Goal: Contribute content: Add original content to the website for others to see

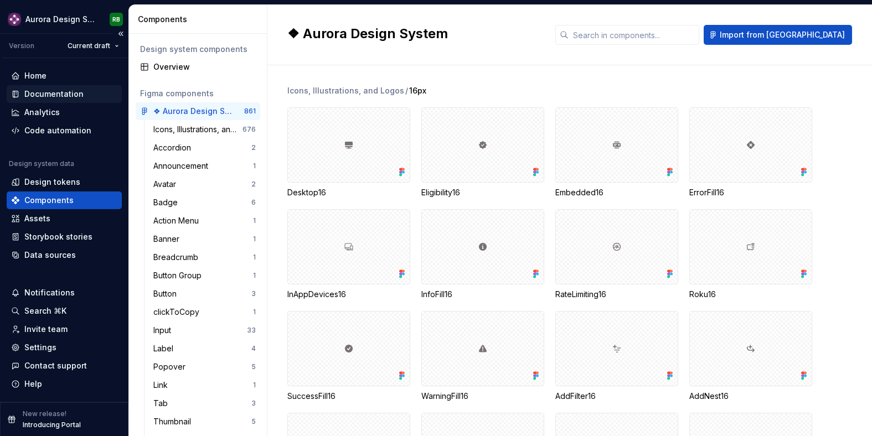
click at [54, 85] on div "Documentation" at bounding box center [64, 94] width 115 height 18
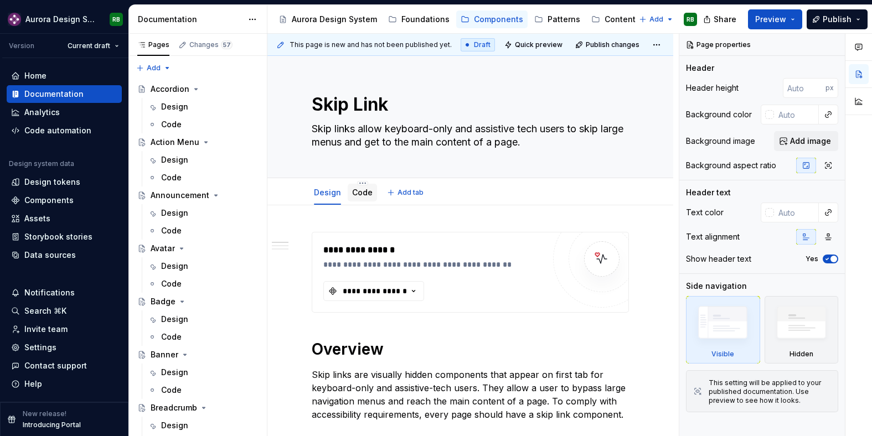
click at [359, 195] on link "Code" at bounding box center [362, 192] width 20 height 9
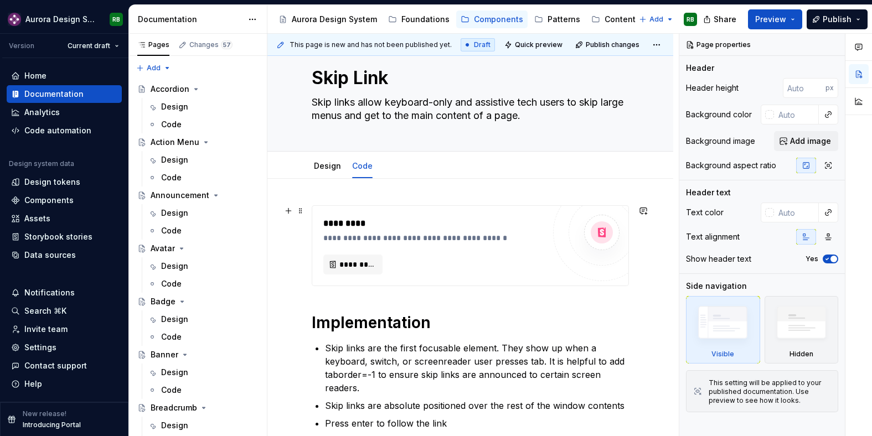
scroll to position [29, 0]
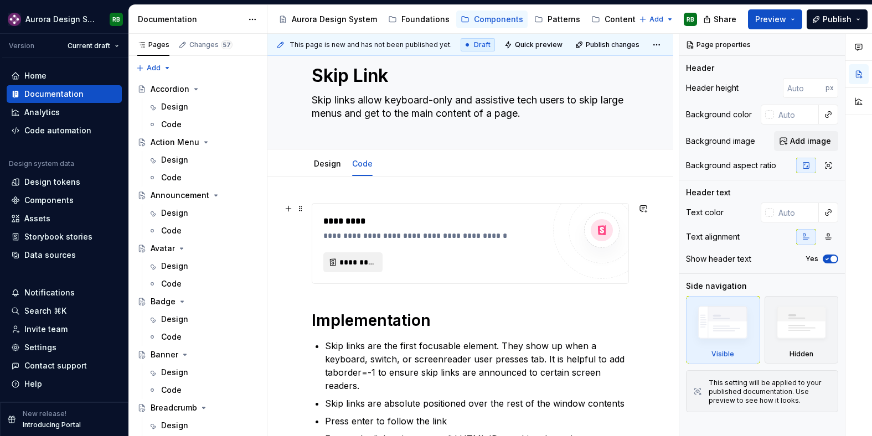
click at [370, 266] on span "*********" at bounding box center [357, 262] width 36 height 11
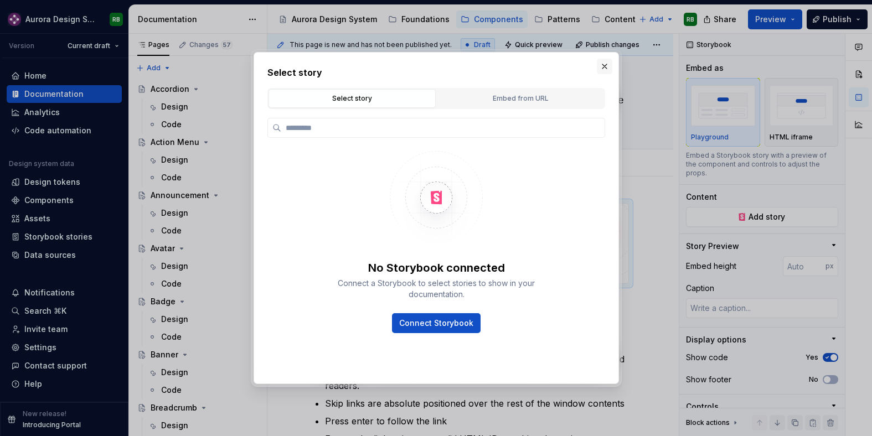
click at [603, 68] on button "button" at bounding box center [604, 66] width 15 height 15
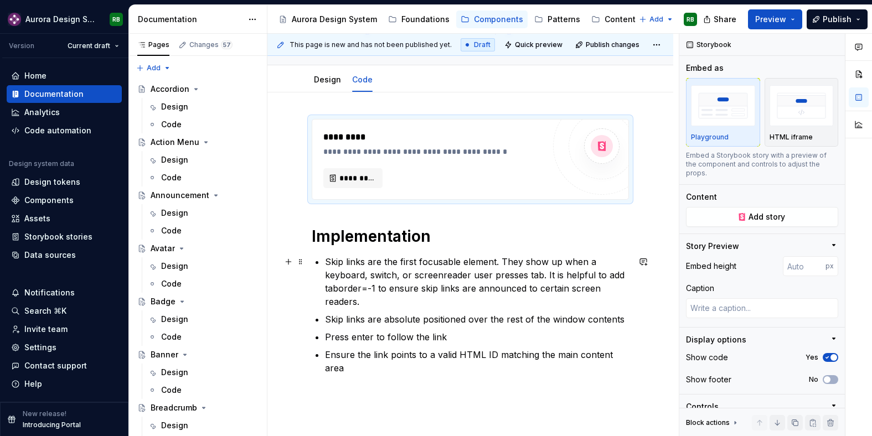
scroll to position [138, 0]
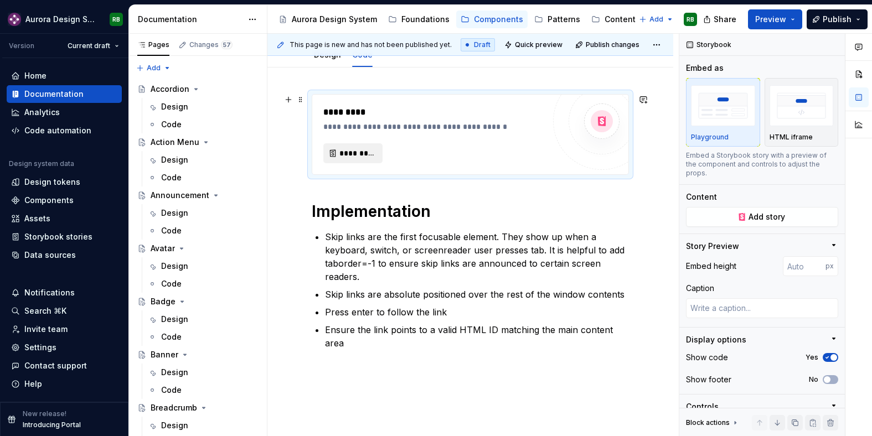
click at [370, 157] on span "*********" at bounding box center [357, 153] width 36 height 11
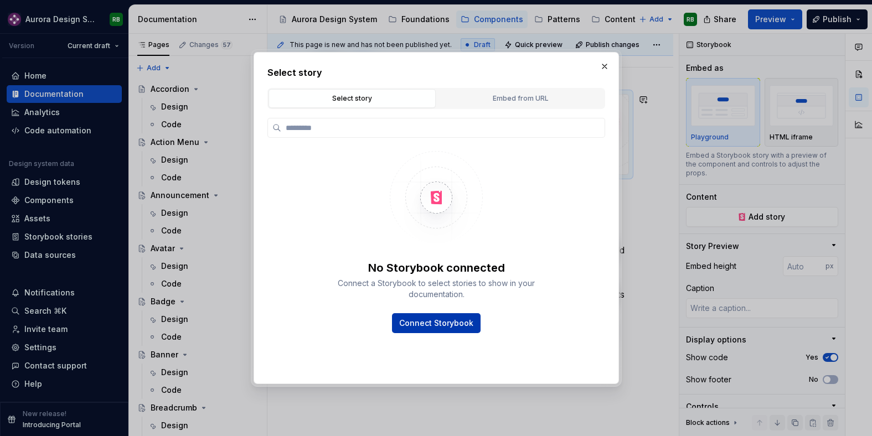
type textarea "*"
click at [435, 320] on span "Connect Storybook" at bounding box center [436, 323] width 74 height 11
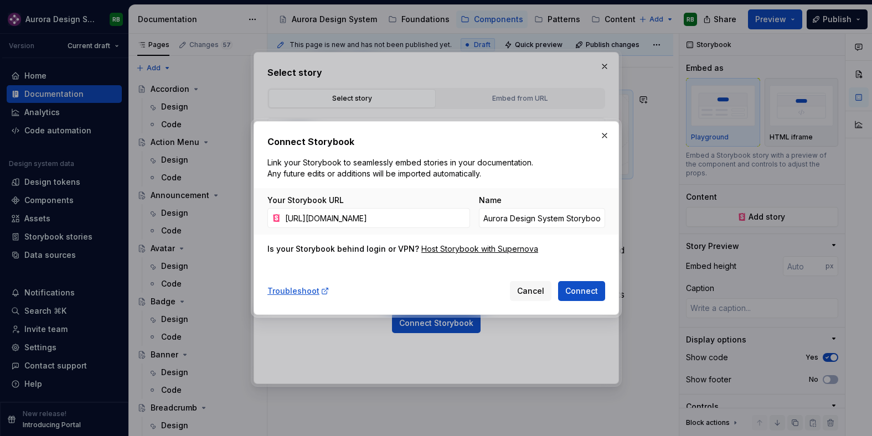
scroll to position [0, 190]
type input "[URL][DOMAIN_NAME]"
click at [575, 293] on span "Connect" at bounding box center [581, 291] width 33 height 11
type input "Aurora Design System Storybook 1"
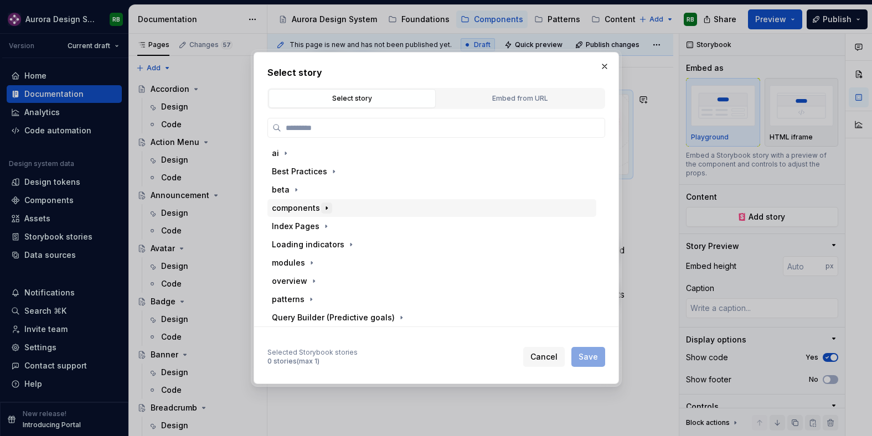
click at [322, 208] on icon "button" at bounding box center [326, 208] width 9 height 9
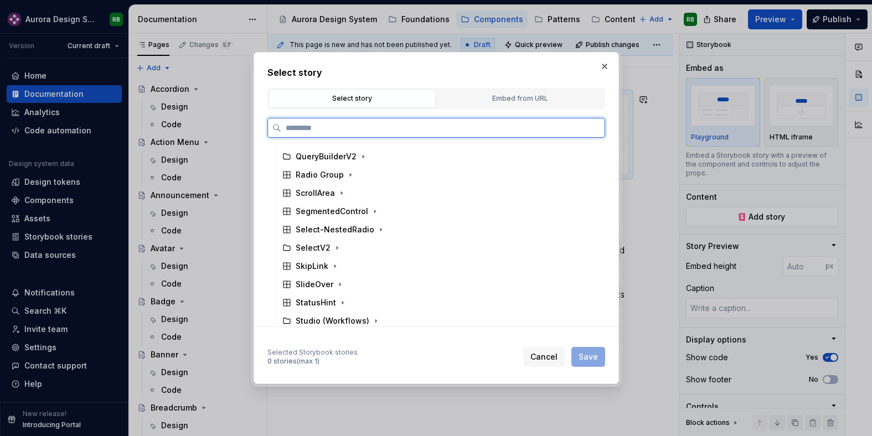
scroll to position [835, 0]
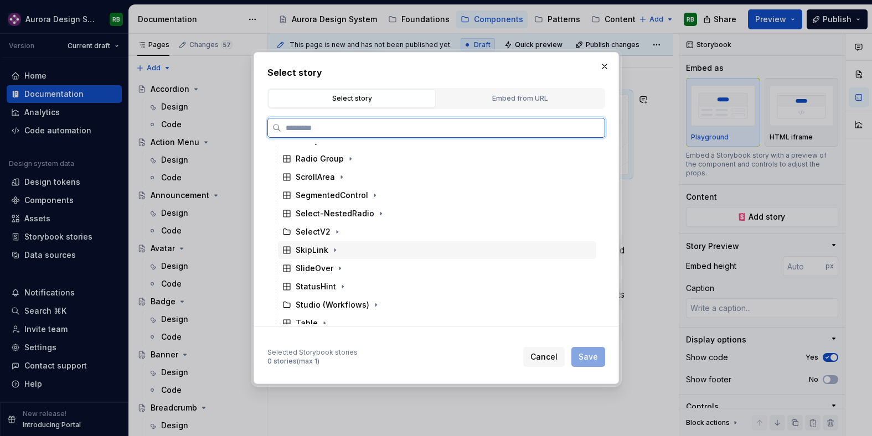
click at [317, 251] on div "SkipLink" at bounding box center [312, 250] width 33 height 11
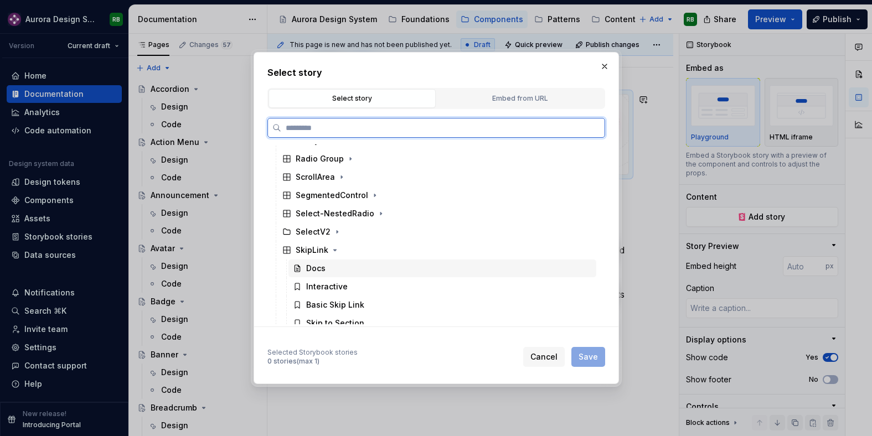
click at [319, 269] on div "Docs" at bounding box center [315, 268] width 19 height 11
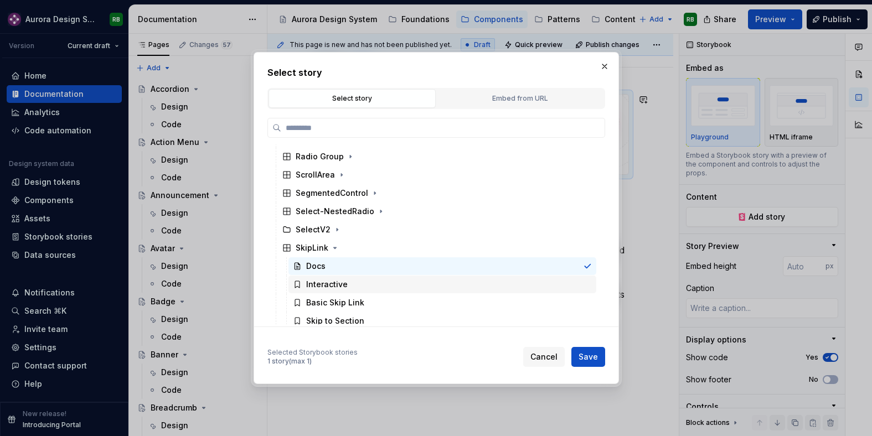
scroll to position [837, 0]
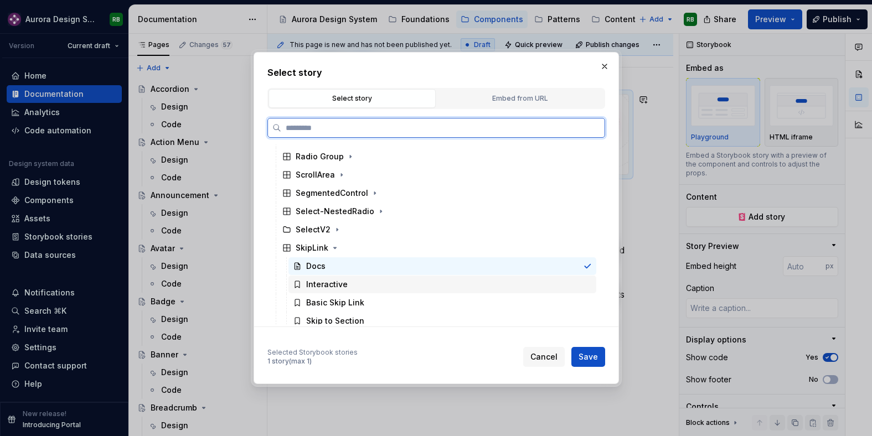
click at [426, 283] on div "Interactive" at bounding box center [442, 285] width 308 height 18
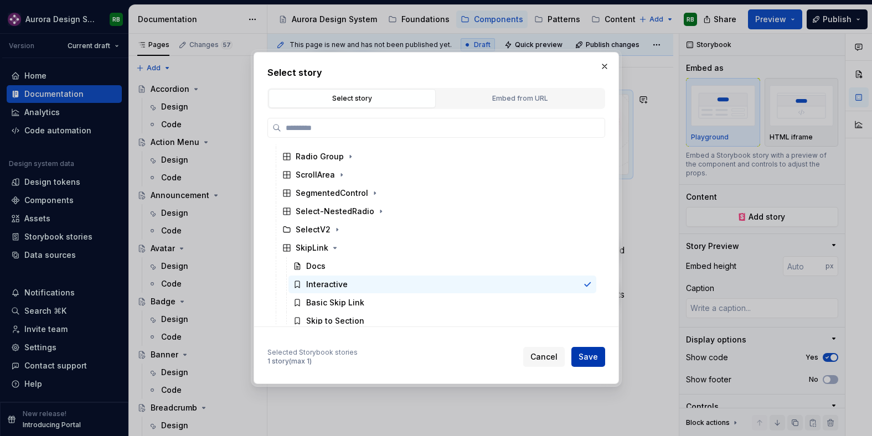
click at [585, 355] on span "Save" at bounding box center [587, 356] width 19 height 11
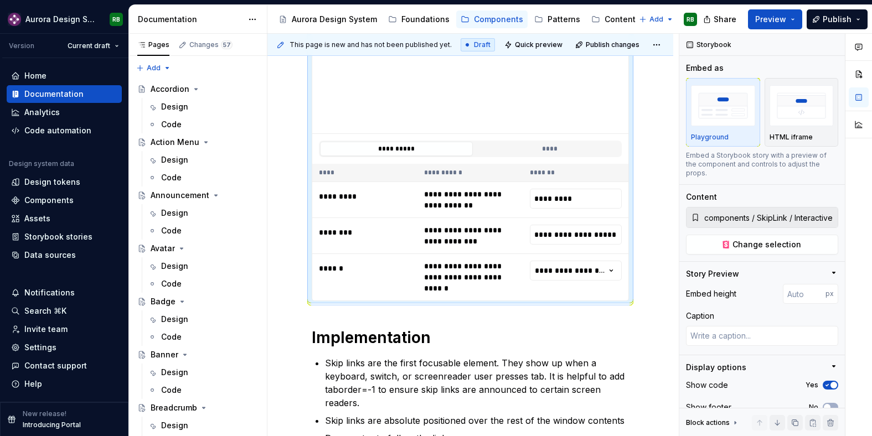
scroll to position [321, 0]
type textarea "*"
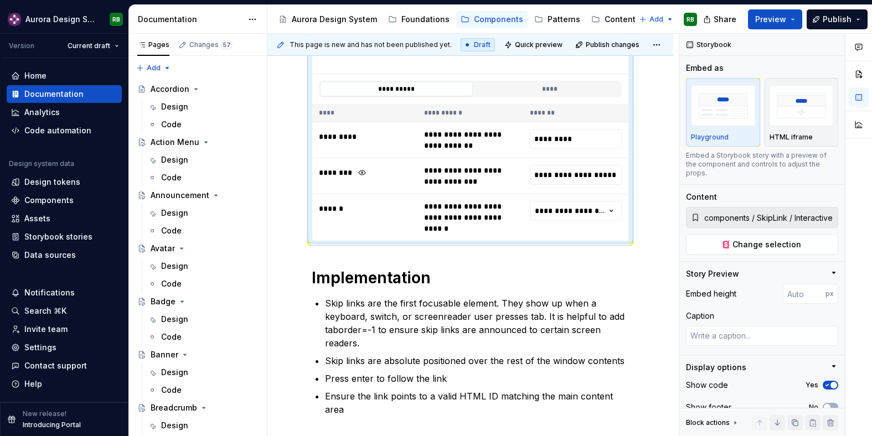
scroll to position [383, 0]
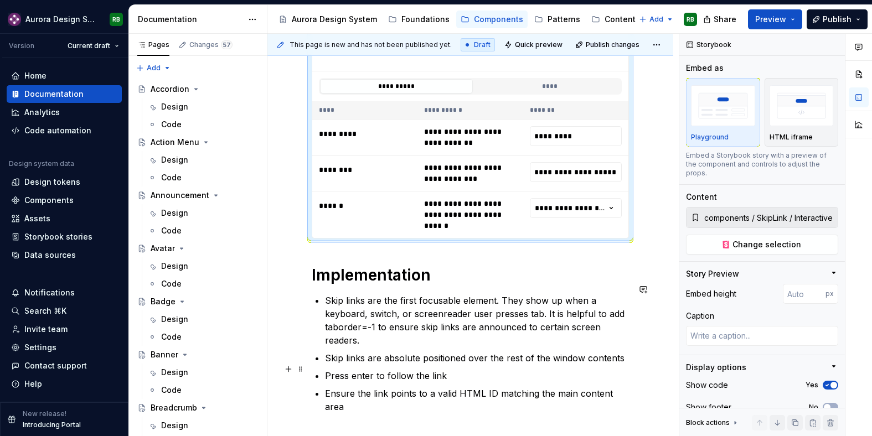
click at [638, 369] on div "**********" at bounding box center [470, 189] width 406 height 735
click at [578, 351] on p "Skip links are absolute positioned over the rest of the window contents" at bounding box center [477, 357] width 304 height 13
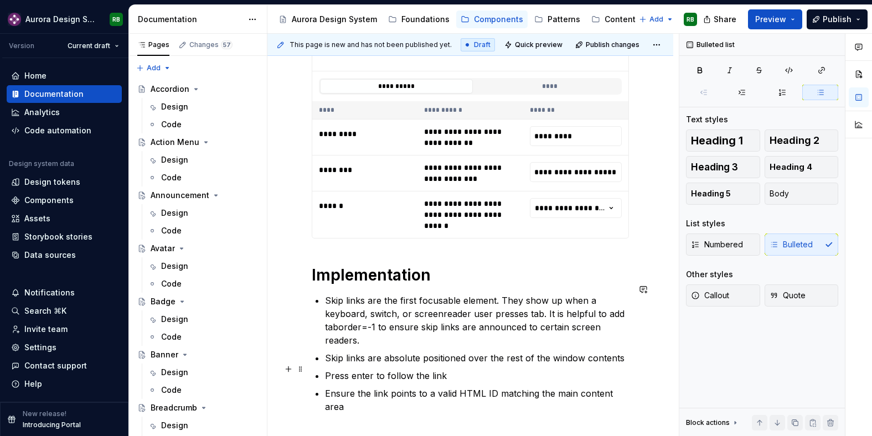
click at [629, 387] on p "Ensure the link points to a valid HTML ID matching the main content area" at bounding box center [477, 400] width 304 height 27
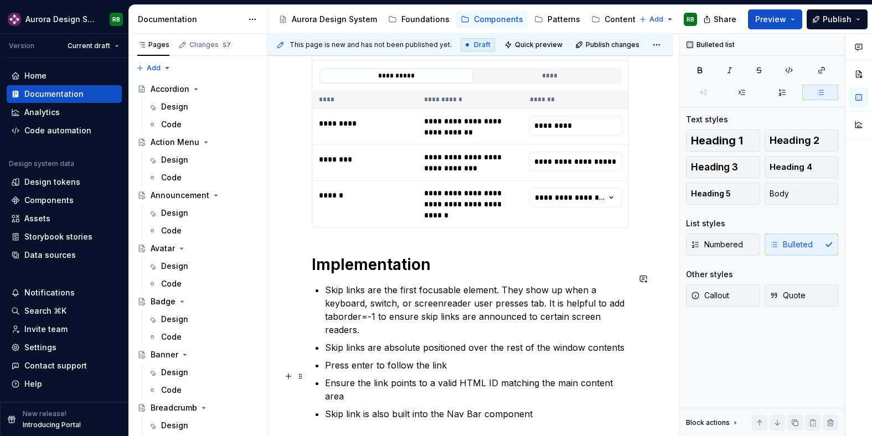
click at [446, 407] on p "Skip link is also built into the Nav Bar component" at bounding box center [477, 413] width 304 height 13
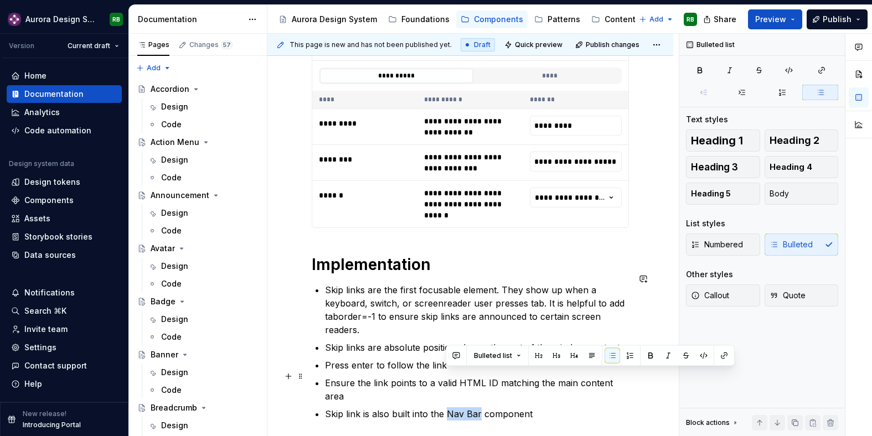
drag, startPoint x: 478, startPoint y: 372, endPoint x: 447, endPoint y: 374, distance: 31.0
click at [447, 407] on p "Skip link is also built into the Nav Bar component" at bounding box center [477, 413] width 304 height 13
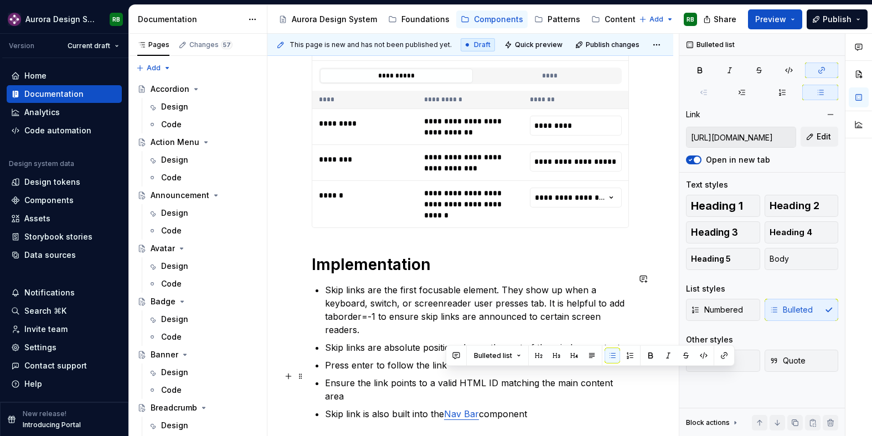
click at [483, 407] on p "Skip link is also built into the Nav Bar component" at bounding box center [477, 413] width 304 height 13
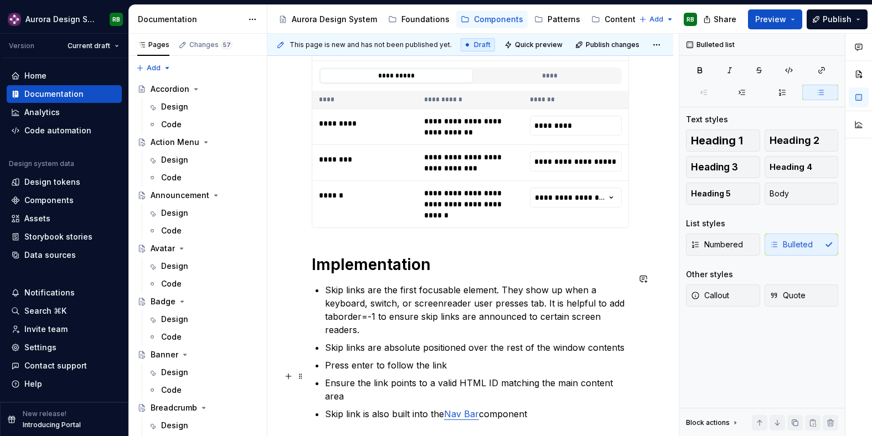
click at [540, 407] on p "Skip link is also built into the Nav Bar component" at bounding box center [477, 413] width 304 height 13
click at [759, 15] on span "Preview" at bounding box center [770, 19] width 31 height 11
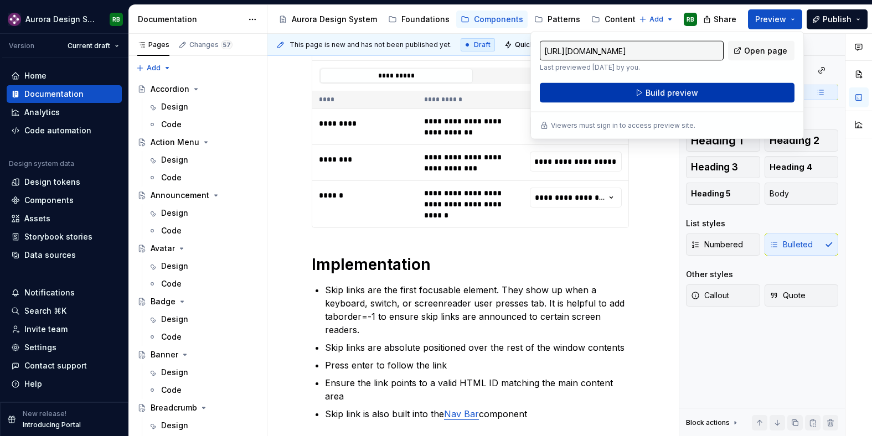
click at [675, 91] on span "Build preview" at bounding box center [671, 92] width 53 height 11
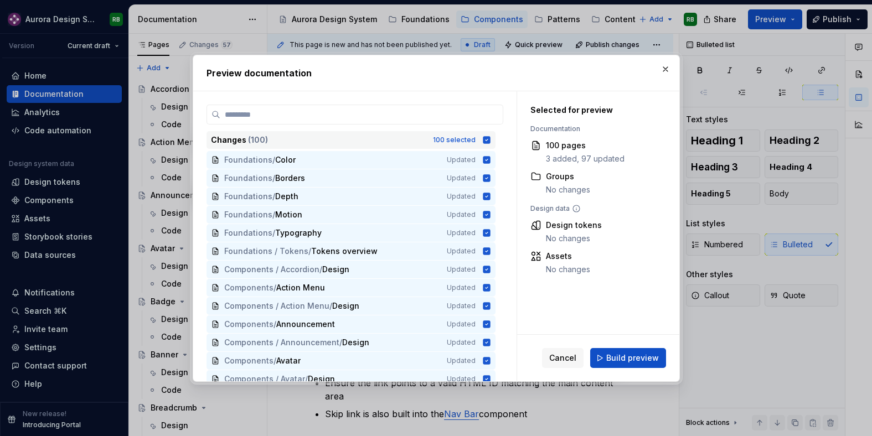
click at [490, 139] on icon at bounding box center [486, 139] width 7 height 7
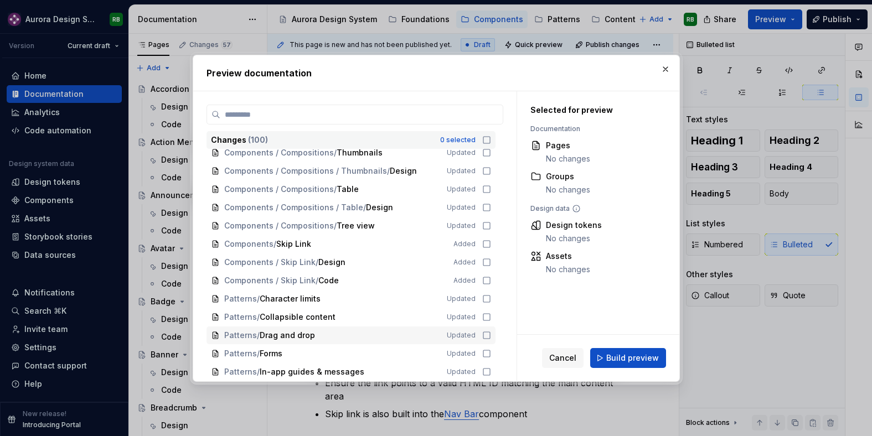
scroll to position [1362, 0]
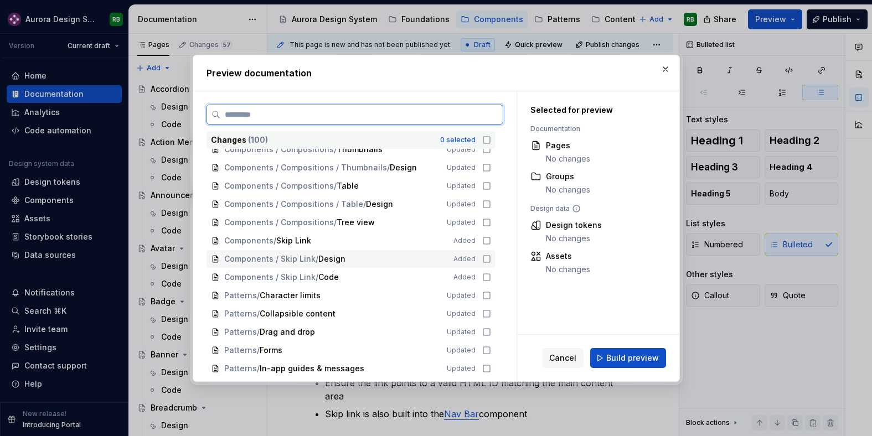
click at [491, 263] on div "Components / Skip Link / Design Added" at bounding box center [350, 259] width 289 height 18
click at [489, 273] on icon at bounding box center [486, 277] width 9 height 9
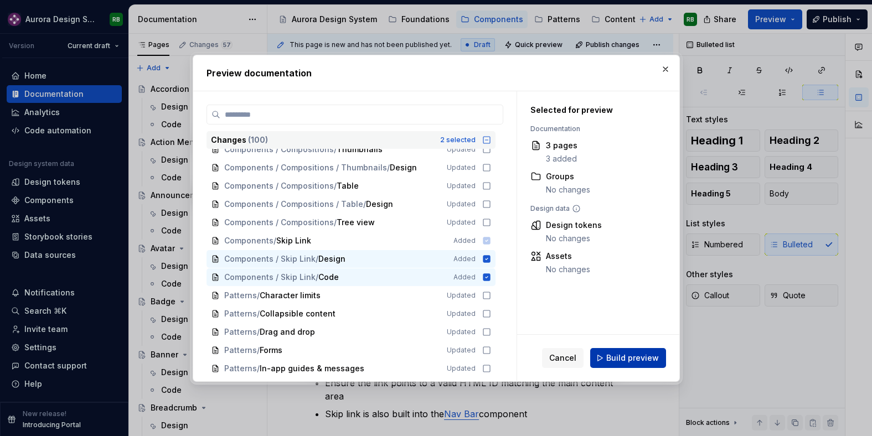
click at [632, 359] on span "Build preview" at bounding box center [632, 358] width 53 height 11
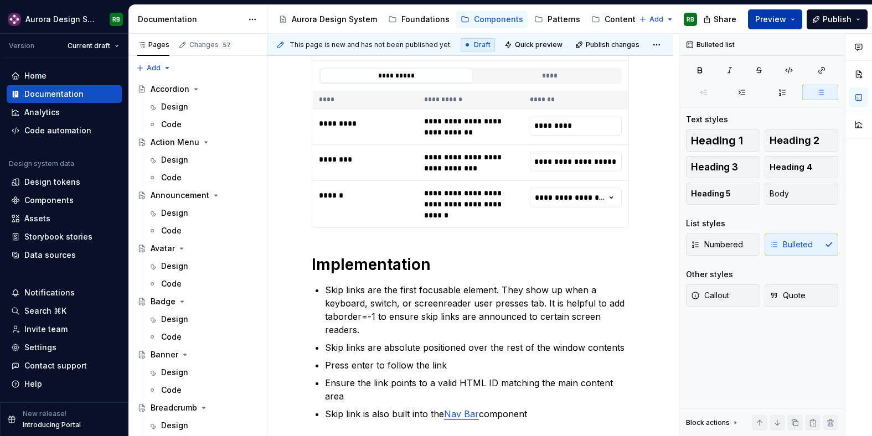
click at [769, 18] on span "Preview" at bounding box center [770, 19] width 31 height 11
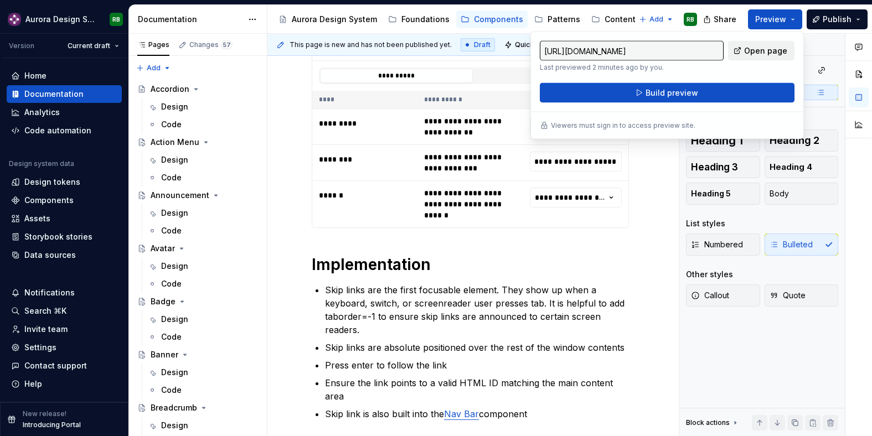
click at [749, 53] on span "Open page" at bounding box center [765, 50] width 43 height 11
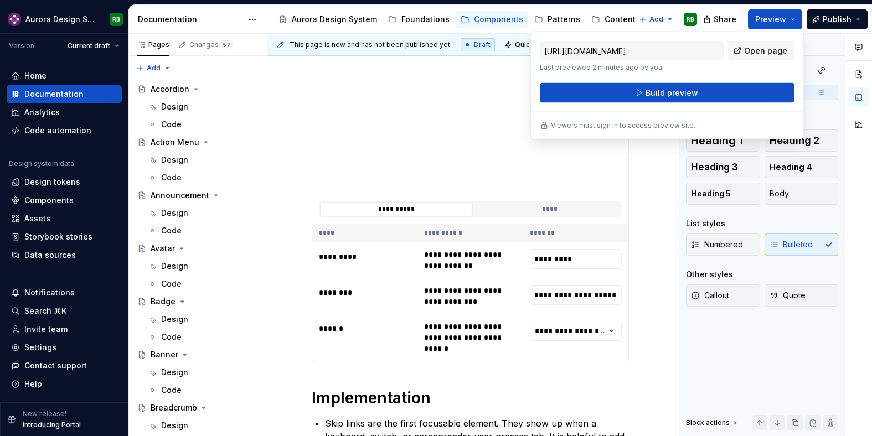
scroll to position [0, 0]
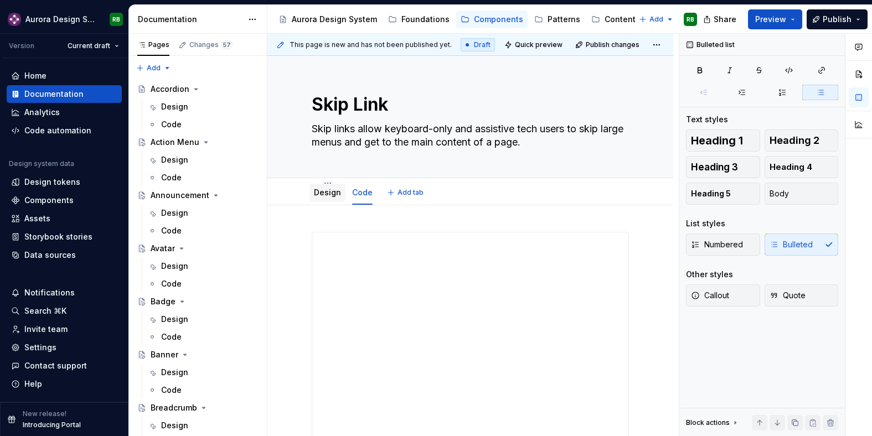
click at [329, 193] on link "Design" at bounding box center [327, 192] width 27 height 9
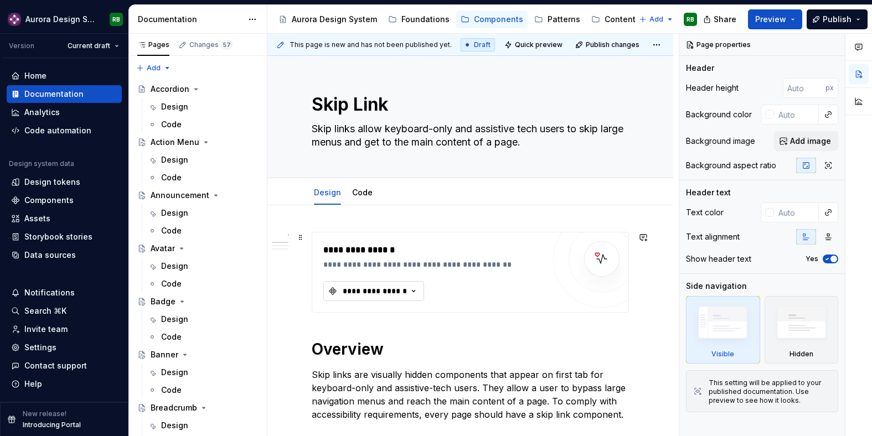
click at [393, 284] on button "**********" at bounding box center [373, 291] width 101 height 20
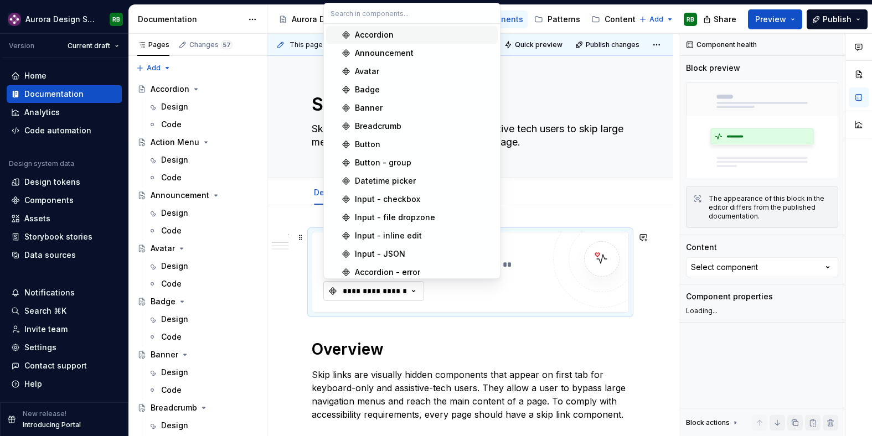
type textarea "*"
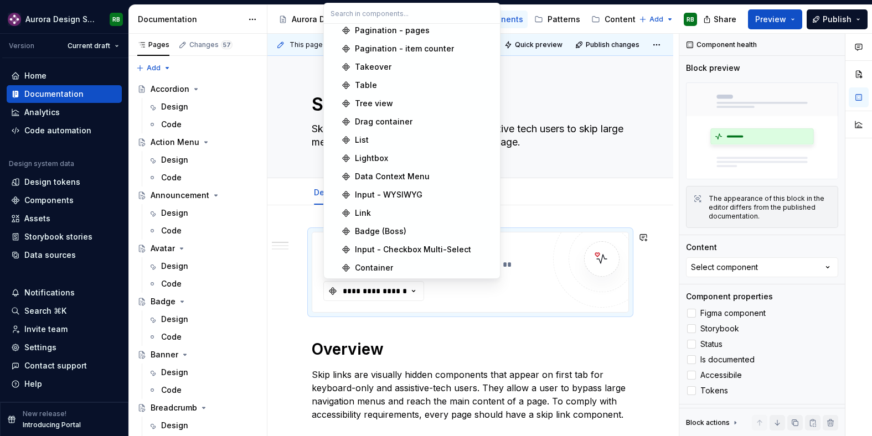
scroll to position [1137, 0]
click at [377, 286] on div "**********" at bounding box center [374, 291] width 66 height 11
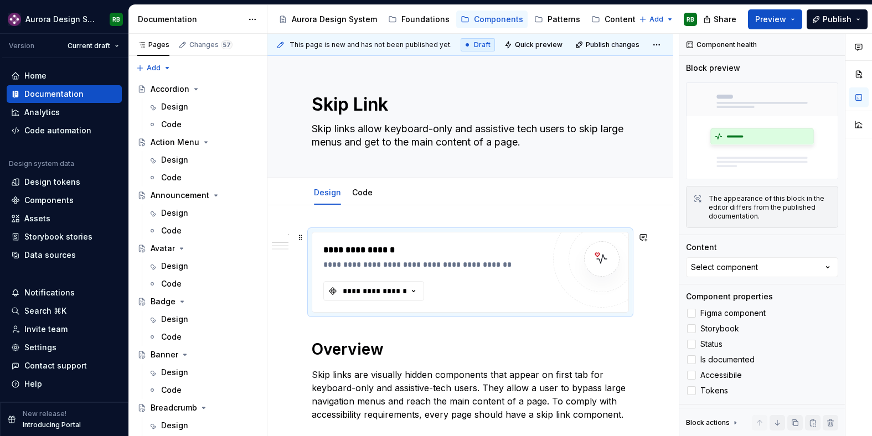
click at [542, 286] on div "**********" at bounding box center [433, 273] width 221 height 58
click at [406, 293] on div "**********" at bounding box center [374, 291] width 66 height 11
click at [530, 197] on div "Design Code Add tab" at bounding box center [470, 192] width 330 height 24
click at [81, 196] on div "Components" at bounding box center [64, 200] width 106 height 11
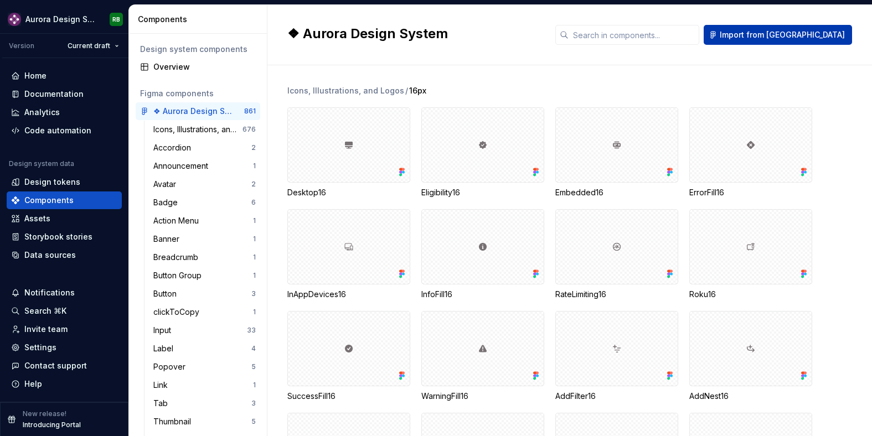
click at [810, 34] on span "Import from [GEOGRAPHIC_DATA]" at bounding box center [782, 34] width 125 height 11
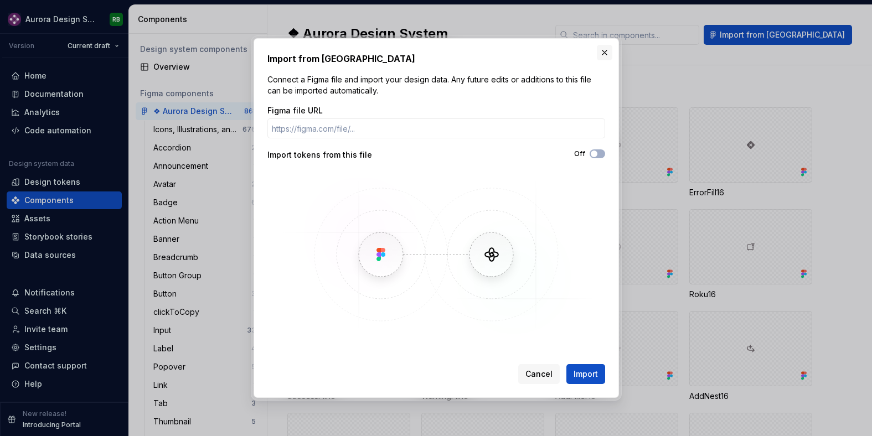
click at [599, 58] on button "button" at bounding box center [604, 52] width 15 height 15
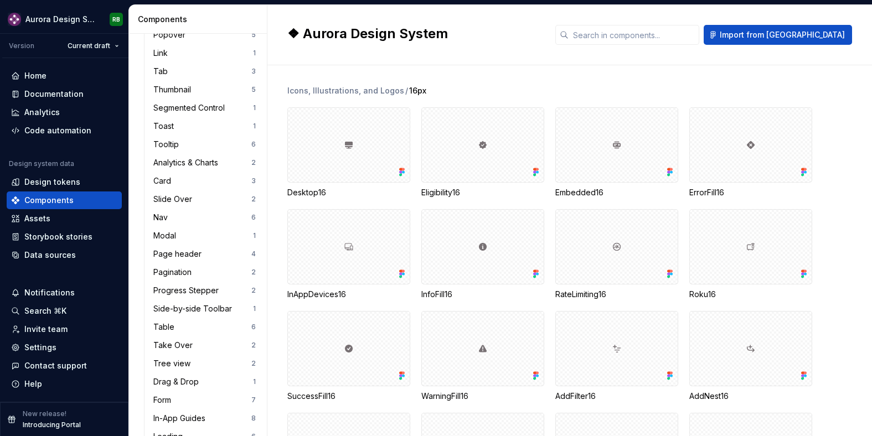
scroll to position [333, 0]
click at [68, 77] on div "Home" at bounding box center [64, 75] width 106 height 11
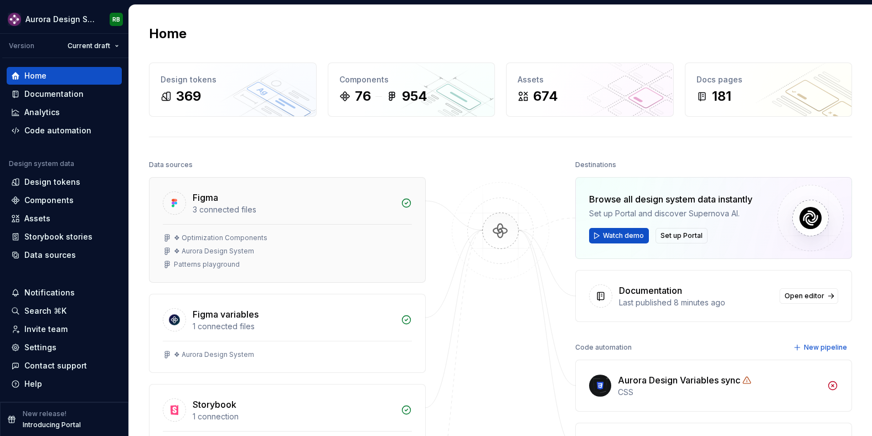
click at [246, 255] on div "❖ Aurora Design System" at bounding box center [214, 251] width 80 height 9
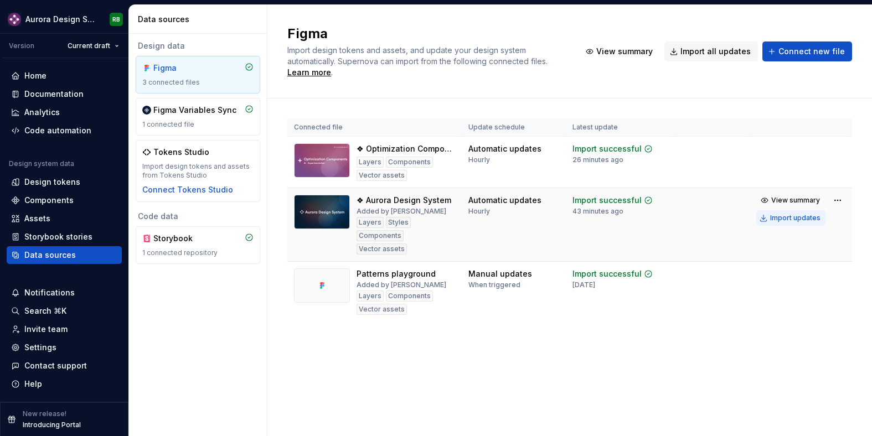
click at [796, 220] on div "Import updates" at bounding box center [795, 218] width 50 height 9
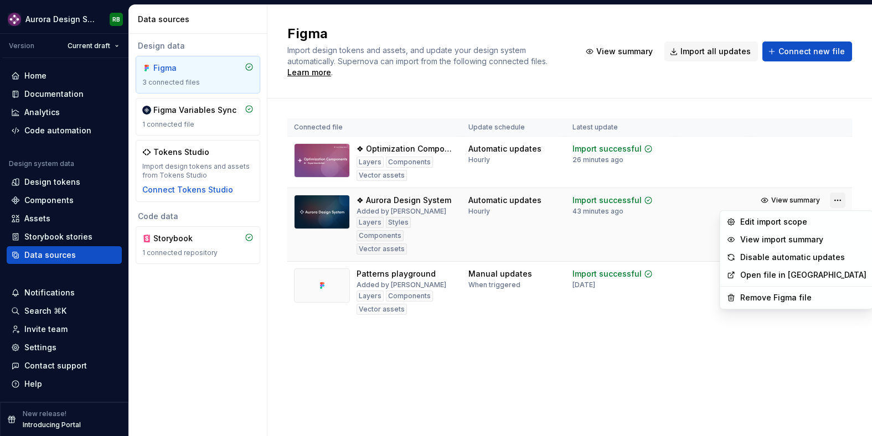
click at [836, 197] on html "Aurora Design System RB Version Current draft Home Documentation Analytics Code…" at bounding box center [436, 218] width 872 height 436
click at [816, 199] on html "Aurora Design System RB Version Current draft Home Documentation Analytics Code…" at bounding box center [436, 218] width 872 height 436
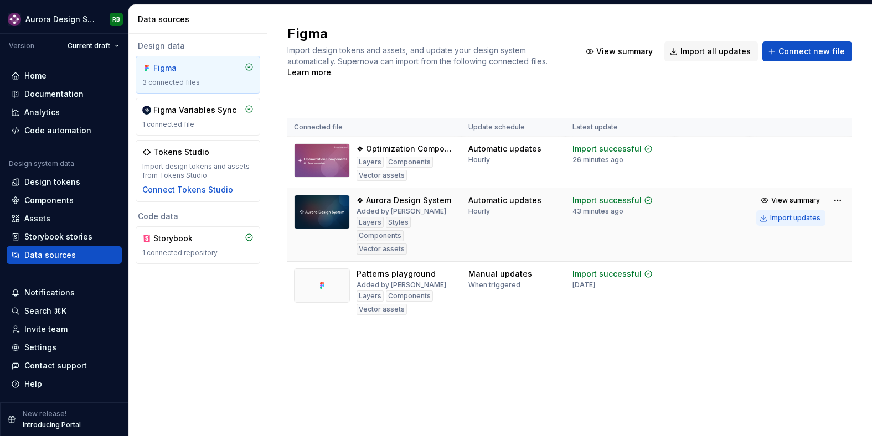
click at [786, 214] on div "Import updates" at bounding box center [795, 218] width 50 height 9
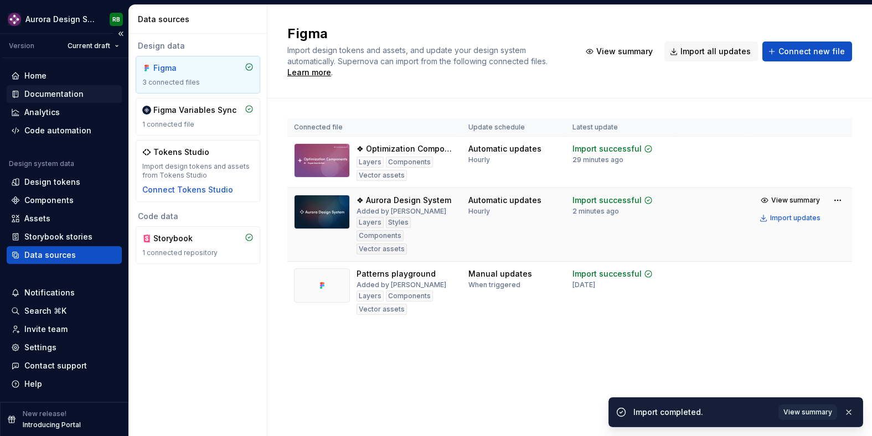
click at [67, 88] on div "Documentation" at bounding box center [64, 94] width 115 height 18
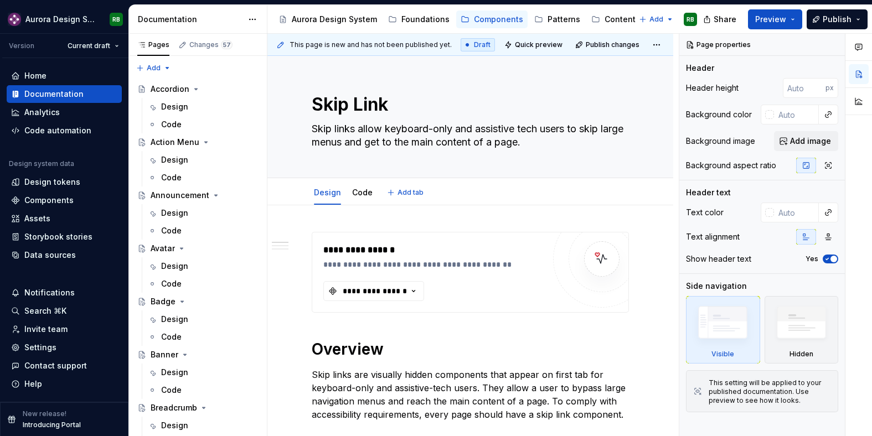
type textarea "*"
click at [362, 291] on div "**********" at bounding box center [374, 291] width 66 height 11
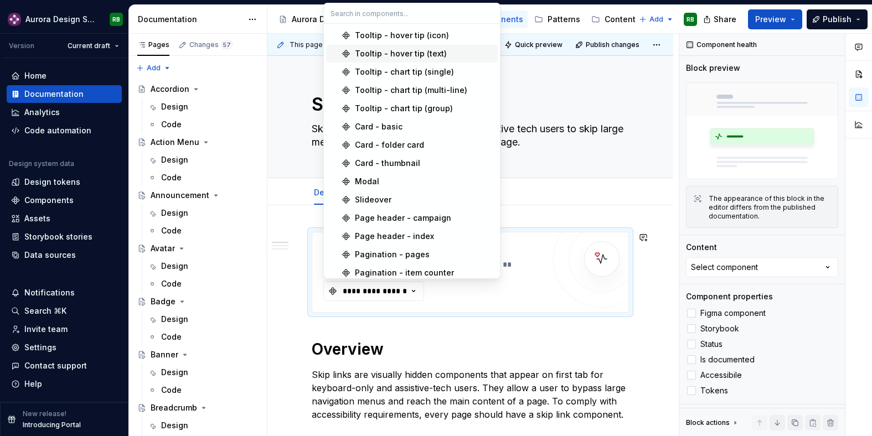
scroll to position [910, 0]
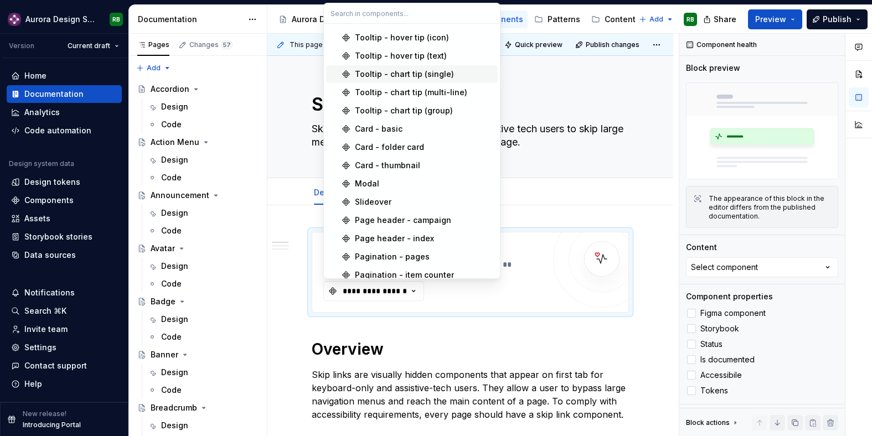
type input "s"
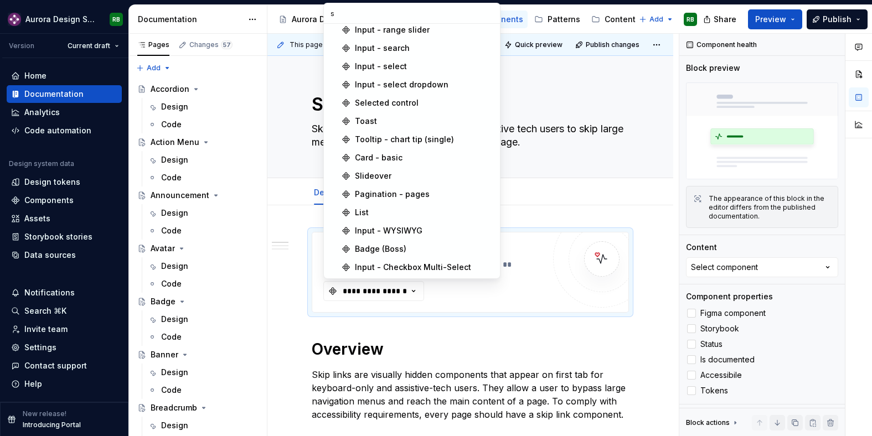
type textarea "*"
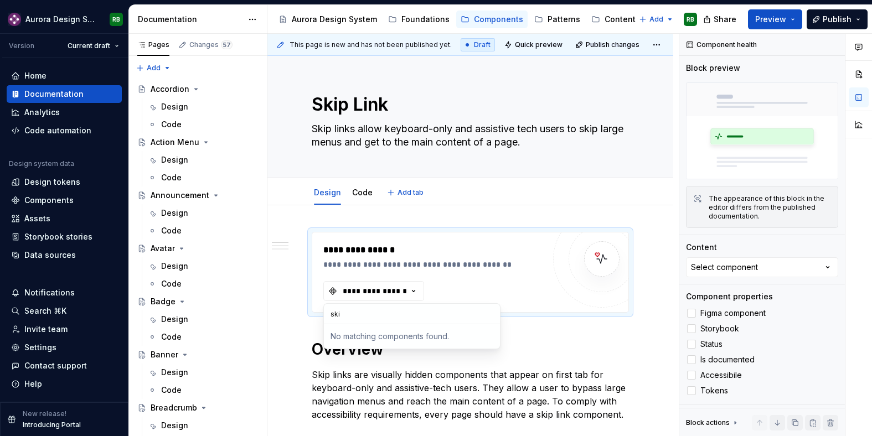
type input "skip"
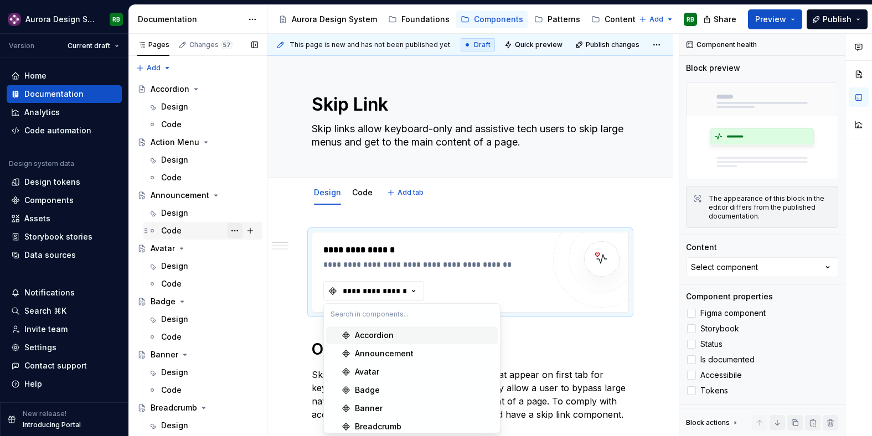
type textarea "*"
click at [82, 201] on div "Components" at bounding box center [64, 200] width 106 height 11
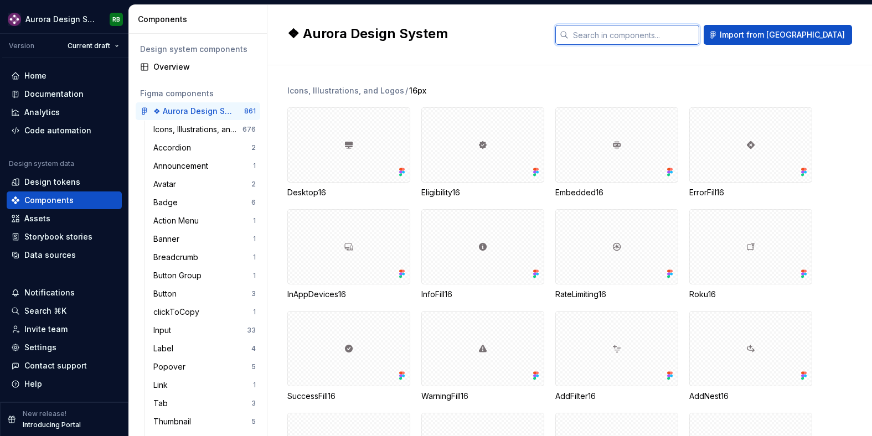
click at [669, 42] on input "text" at bounding box center [633, 35] width 131 height 20
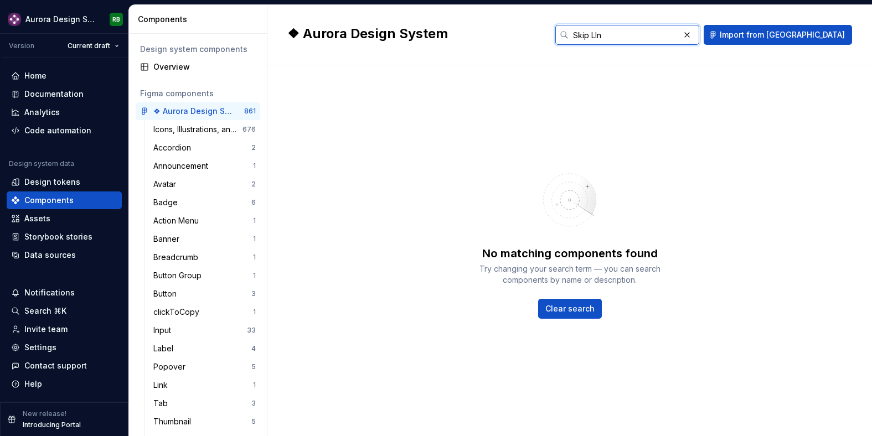
type input "Skip LInk"
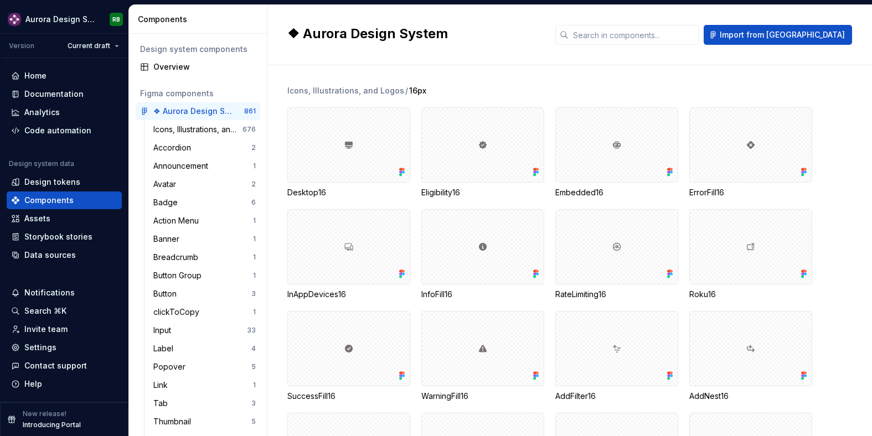
click at [520, 10] on div "❖ Aurora Design System Import from [GEOGRAPHIC_DATA]" at bounding box center [569, 35] width 604 height 60
click at [66, 76] on div "Home" at bounding box center [64, 75] width 106 height 11
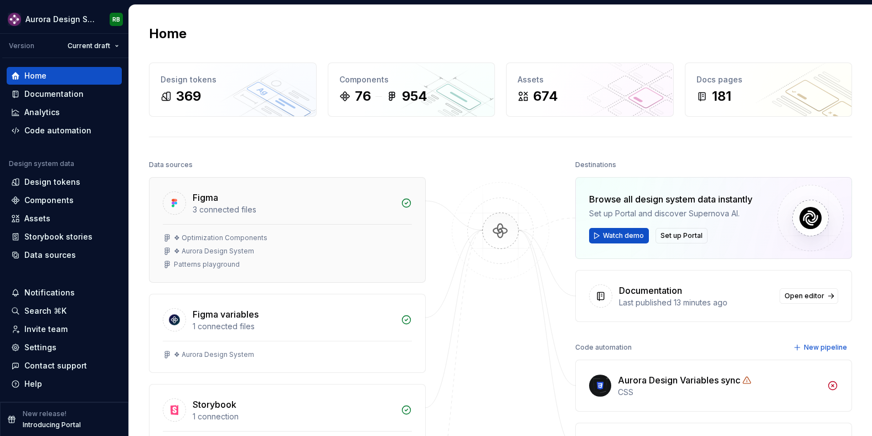
click at [354, 239] on div "❖ Optimization Components" at bounding box center [287, 238] width 249 height 9
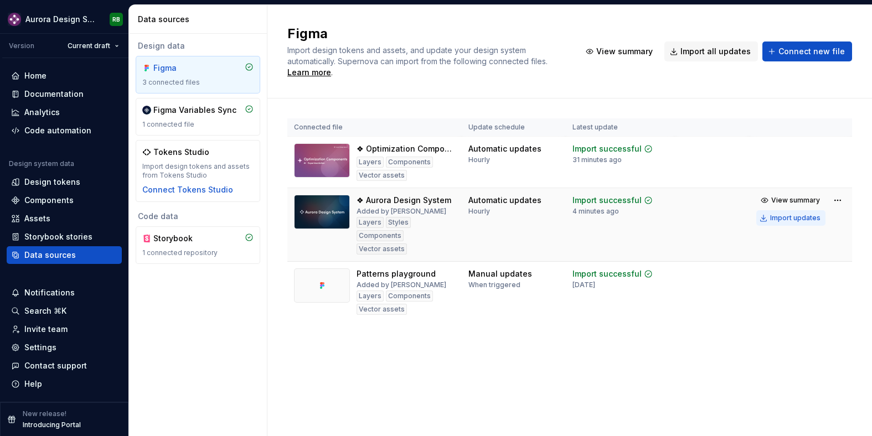
click at [773, 217] on div "Import updates" at bounding box center [795, 218] width 50 height 9
click at [45, 203] on div "Components" at bounding box center [48, 200] width 49 height 11
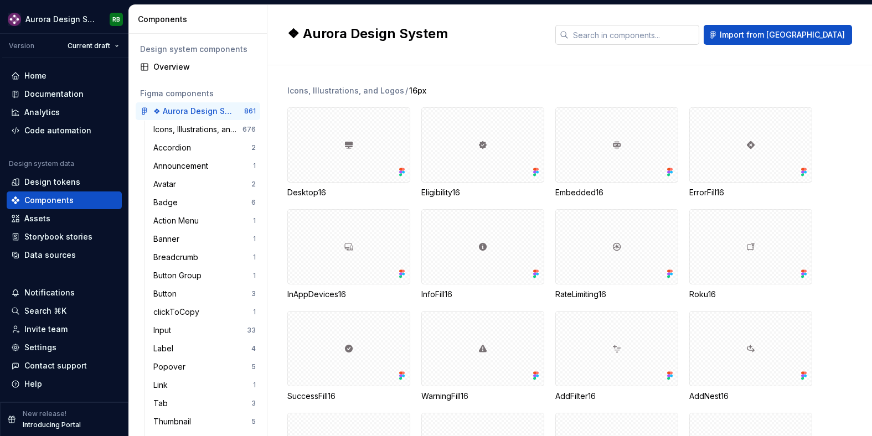
click at [692, 31] on input "text" at bounding box center [633, 35] width 131 height 20
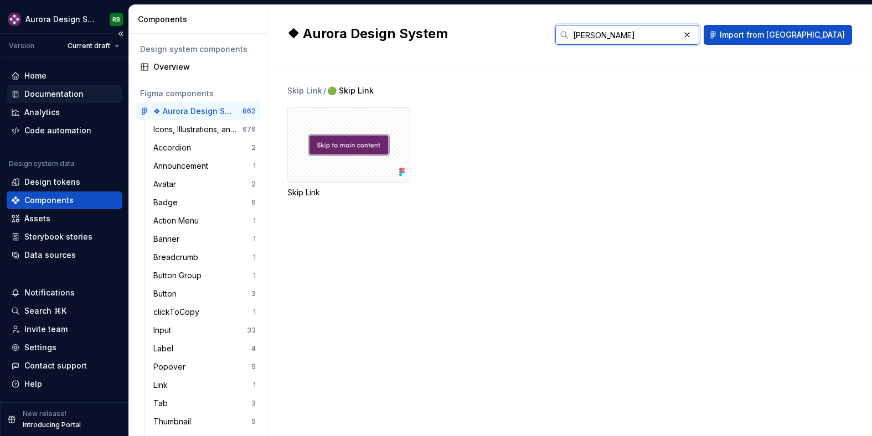
type input "[PERSON_NAME]"
click at [69, 91] on div "Documentation" at bounding box center [53, 94] width 59 height 11
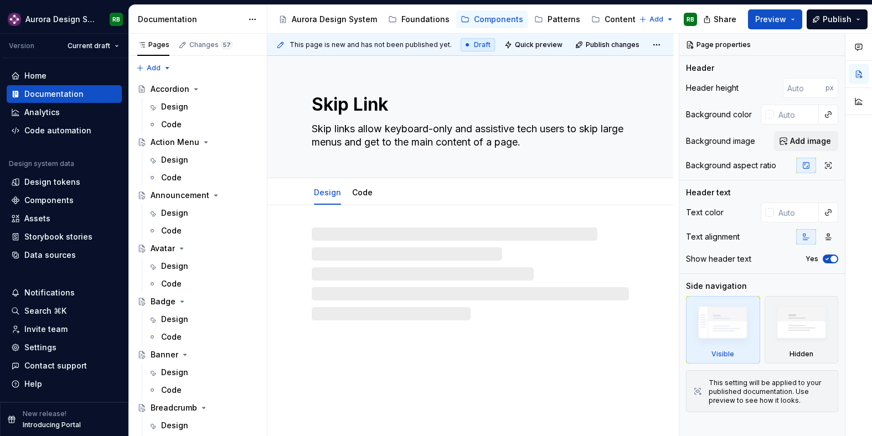
type textarea "*"
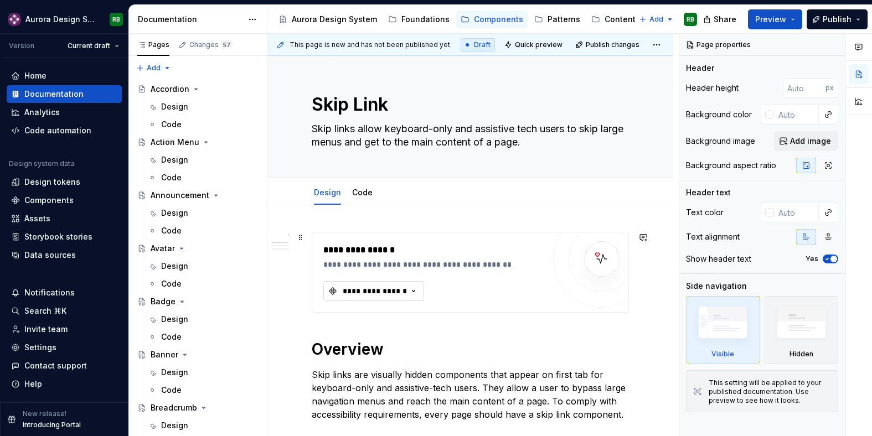
click at [392, 293] on div "**********" at bounding box center [374, 291] width 66 height 11
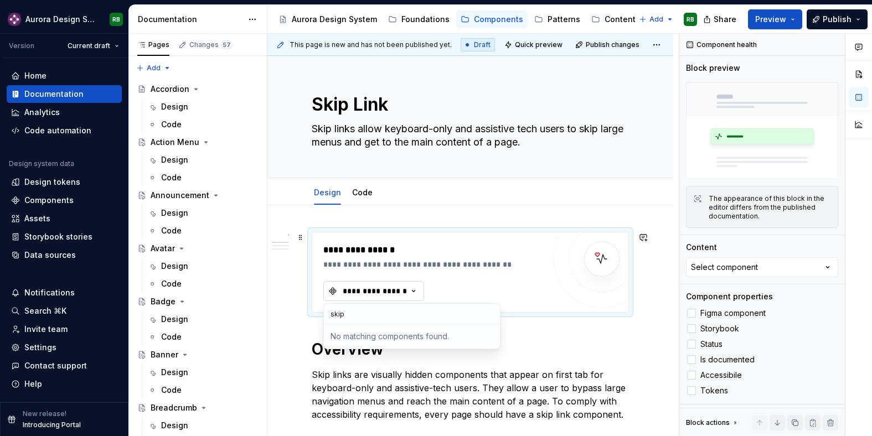
type input "skip"
click at [402, 291] on div "**********" at bounding box center [374, 291] width 66 height 11
click at [330, 313] on div "**********" at bounding box center [470, 272] width 317 height 81
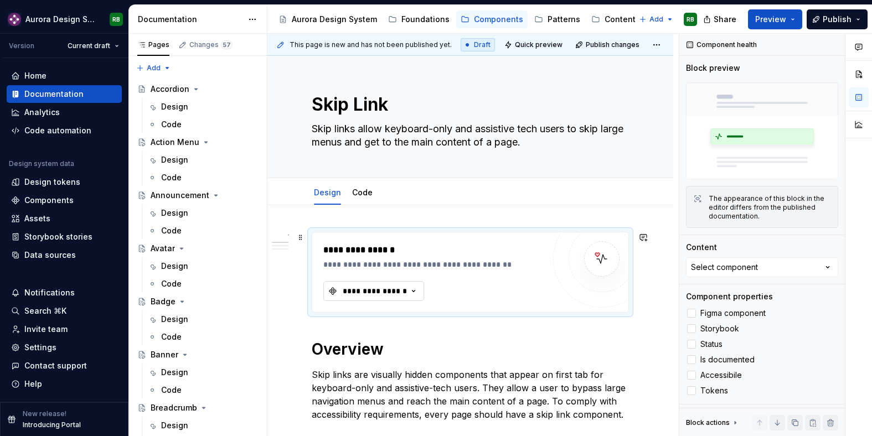
click at [361, 293] on div "**********" at bounding box center [374, 291] width 66 height 11
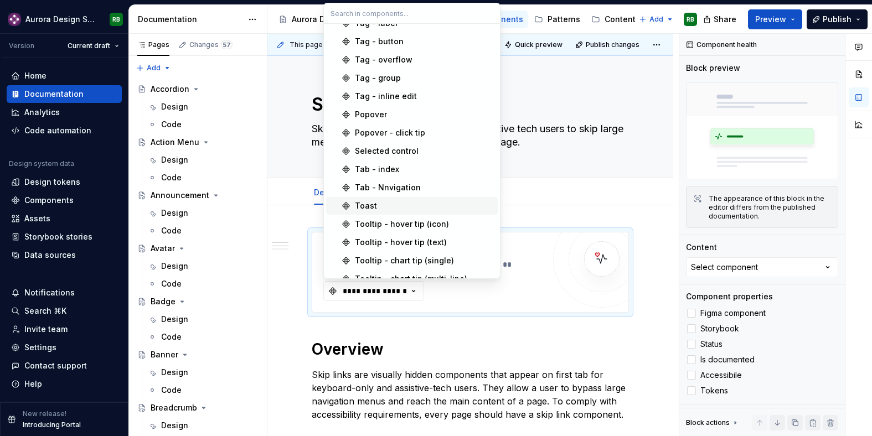
type input "s"
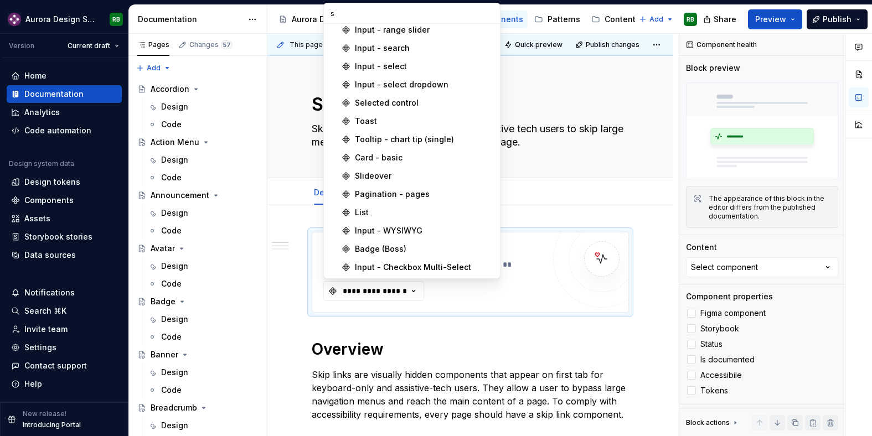
type textarea "*"
type input "sk"
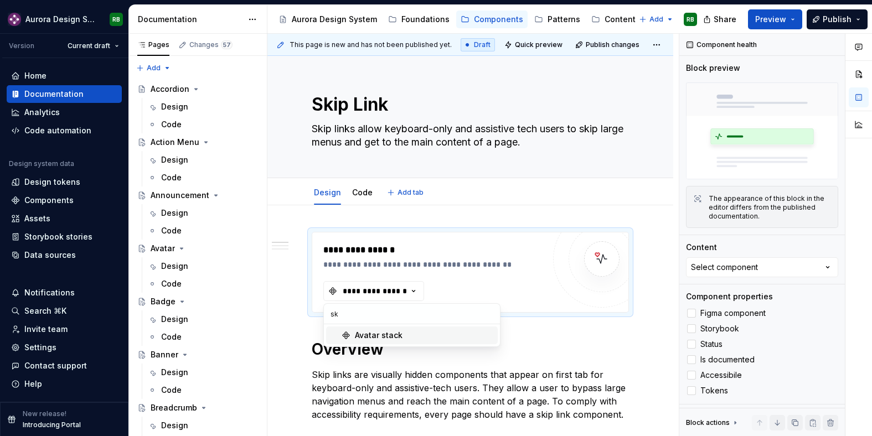
type textarea "*"
type input "skip link"
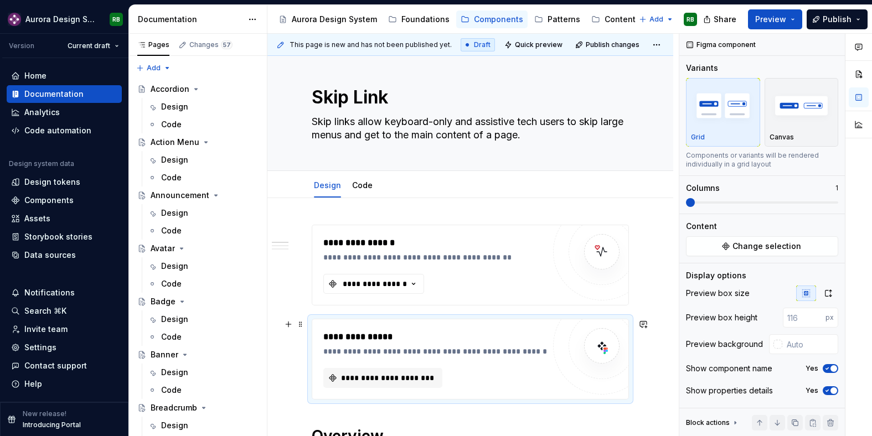
scroll to position [18, 0]
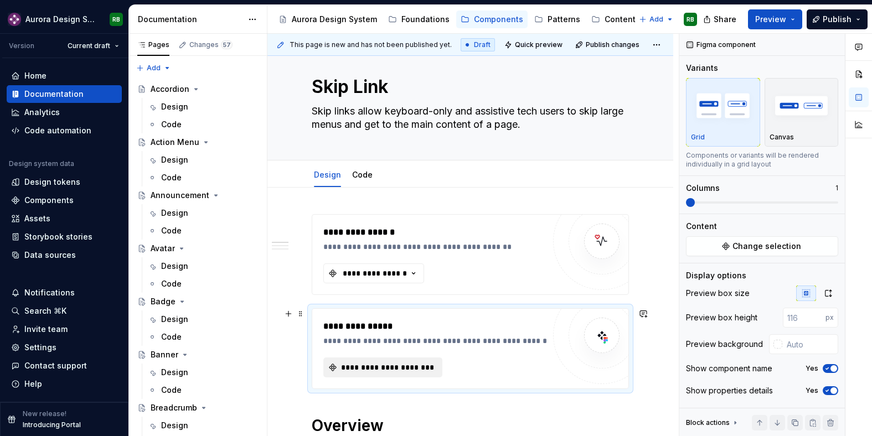
click at [371, 368] on span "**********" at bounding box center [387, 367] width 96 height 11
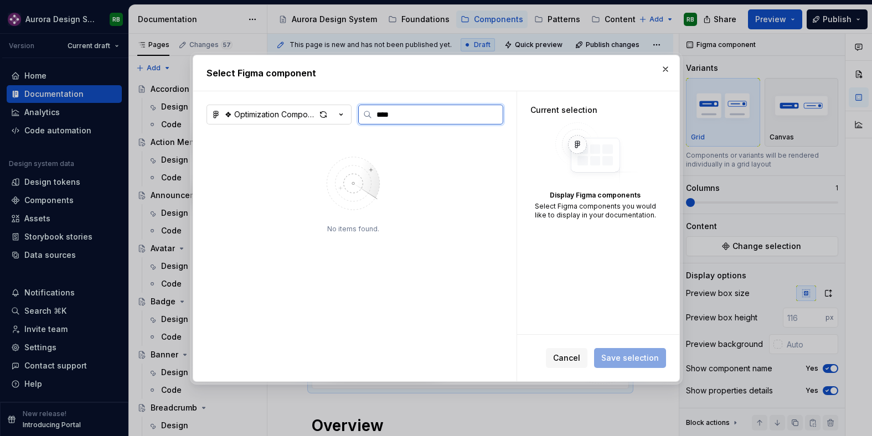
type input "****"
click at [338, 120] on div "button" at bounding box center [330, 114] width 31 height 15
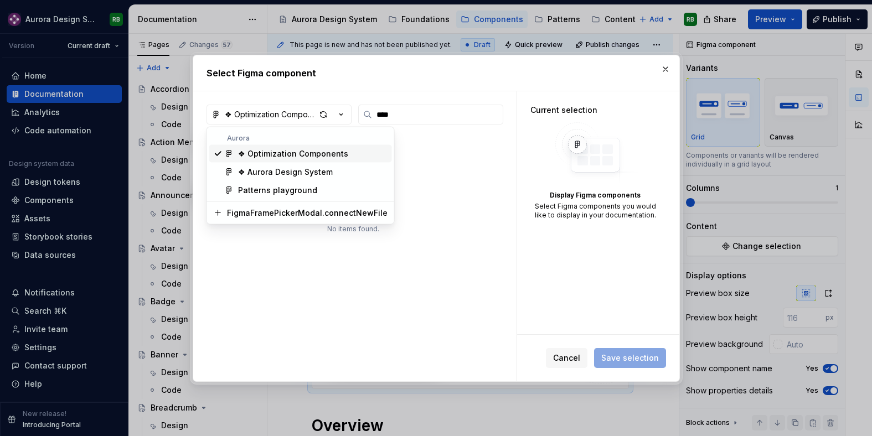
click at [324, 162] on span "❖ Optimization Components" at bounding box center [300, 154] width 183 height 18
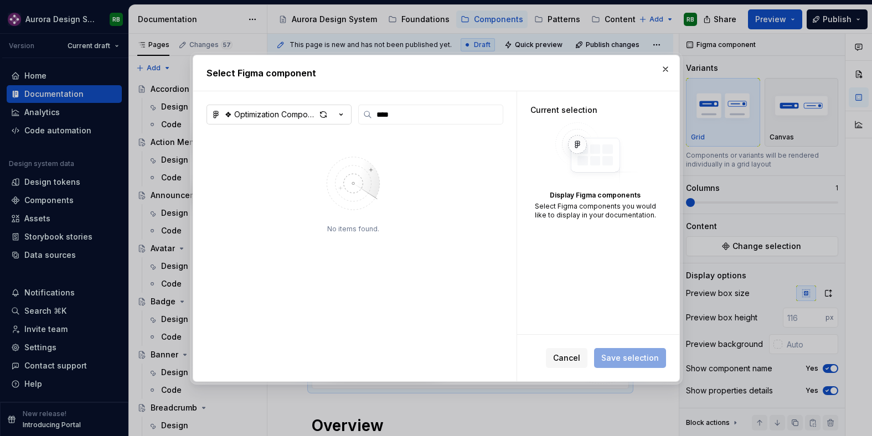
click at [335, 116] on icon "button" at bounding box center [340, 114] width 11 height 11
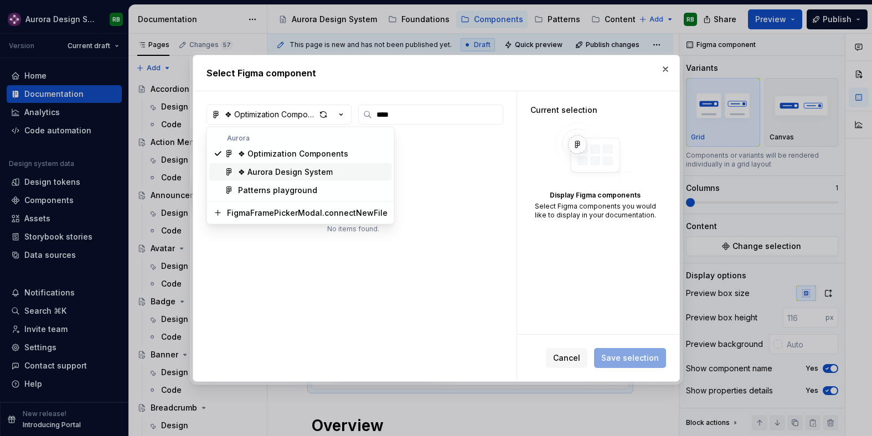
click at [324, 168] on div "❖ Aurora Design System" at bounding box center [285, 172] width 95 height 11
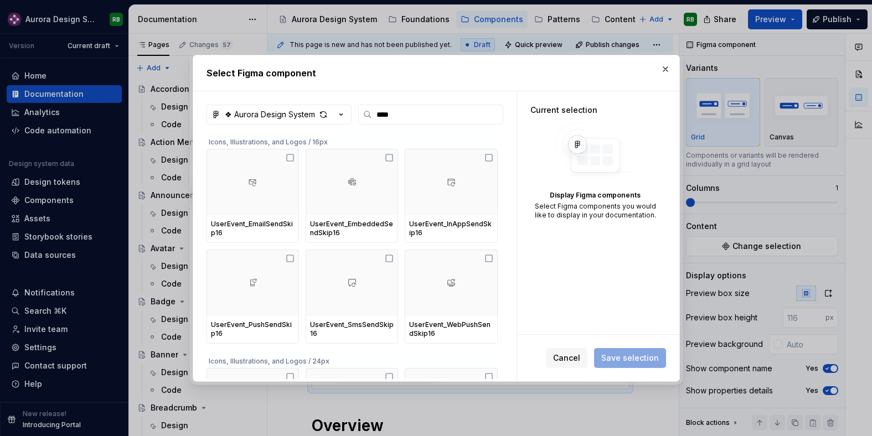
type textarea "*"
click at [397, 116] on input "****" at bounding box center [437, 114] width 131 height 11
type input "****"
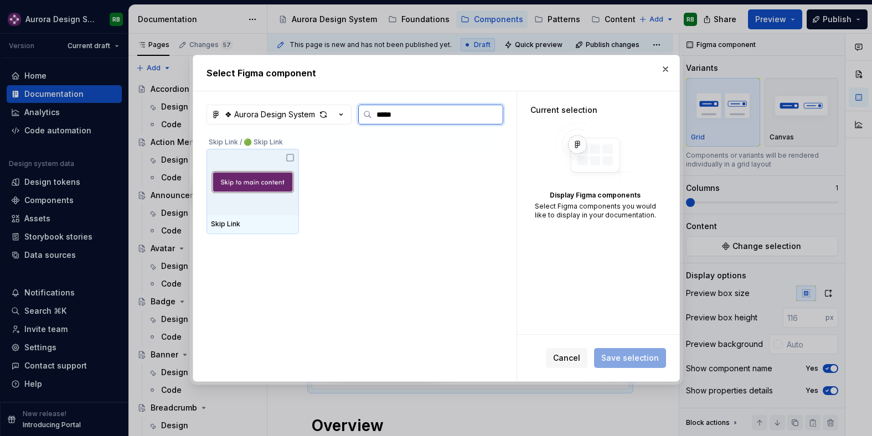
click at [295, 156] on div "Skip Link" at bounding box center [252, 191] width 92 height 85
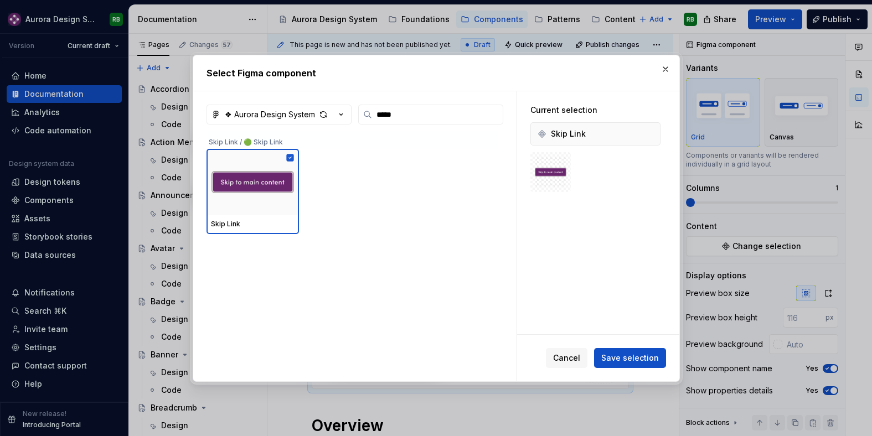
click at [635, 345] on div "Cancel Save selection" at bounding box center [598, 358] width 162 height 46
click at [638, 351] on button "Save selection" at bounding box center [630, 358] width 72 height 20
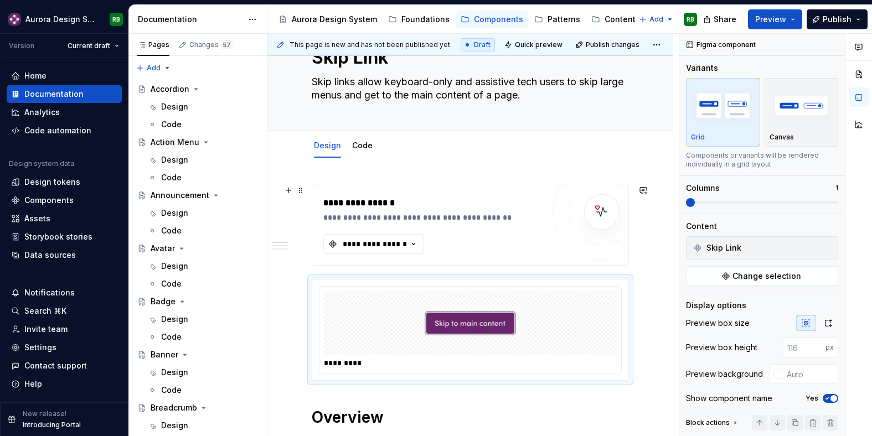
scroll to position [64, 0]
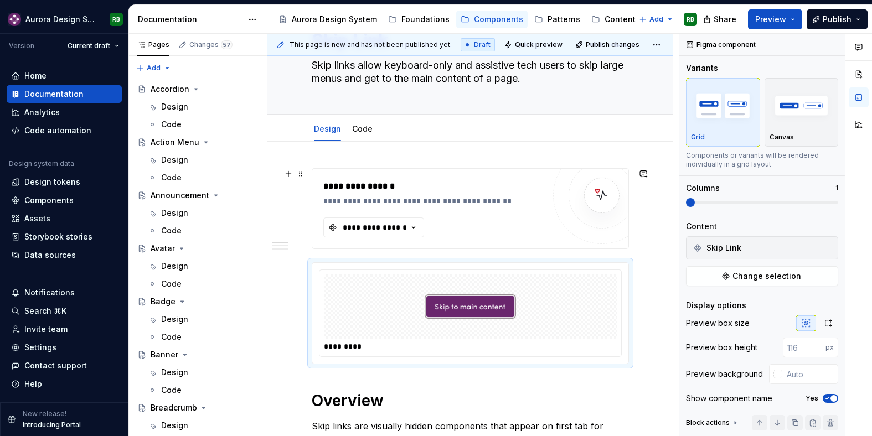
click at [356, 249] on div "**********" at bounding box center [470, 208] width 317 height 81
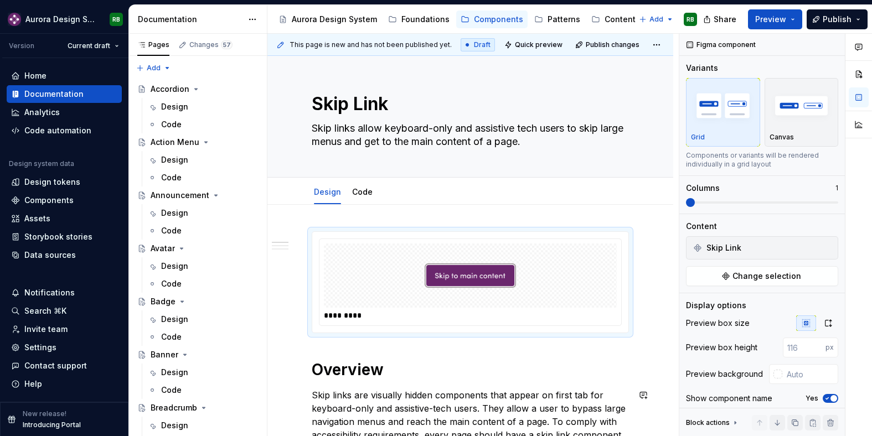
scroll to position [0, 0]
click at [821, 14] on button "Publish" at bounding box center [836, 19] width 61 height 20
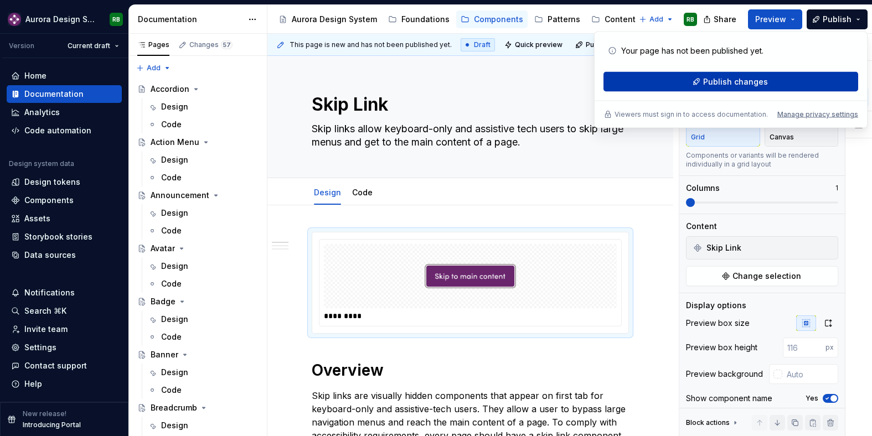
click at [766, 75] on button "Publish changes" at bounding box center [730, 82] width 255 height 20
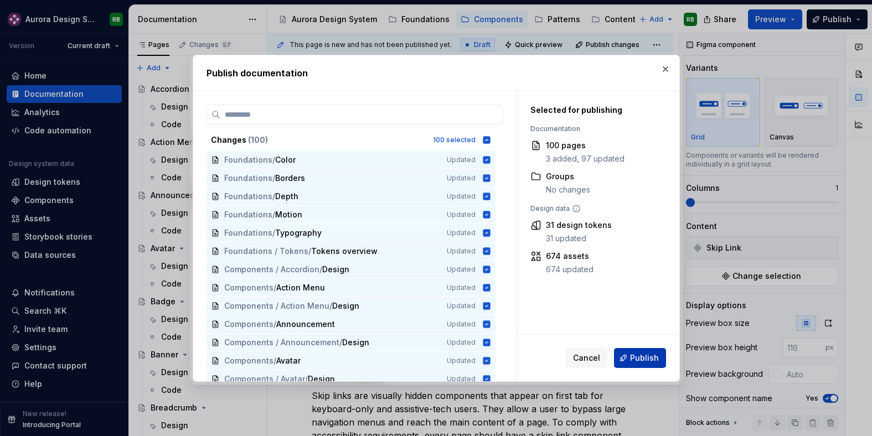
click at [636, 363] on button "Publish" at bounding box center [640, 358] width 52 height 20
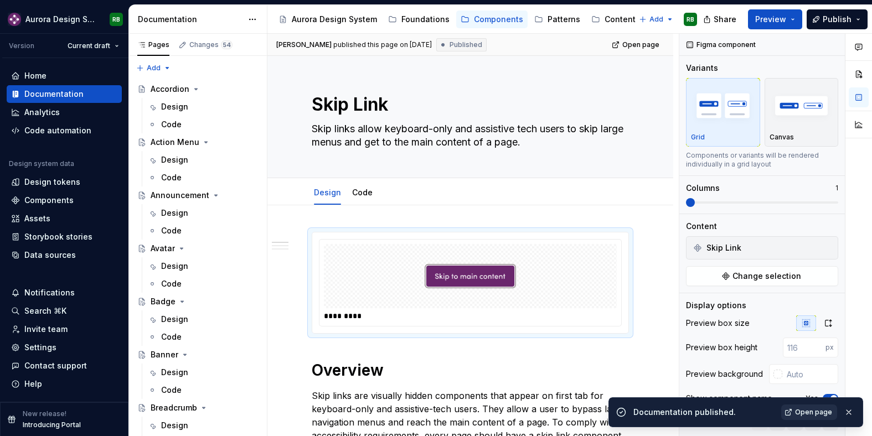
click at [814, 412] on span "Open page" at bounding box center [813, 412] width 37 height 9
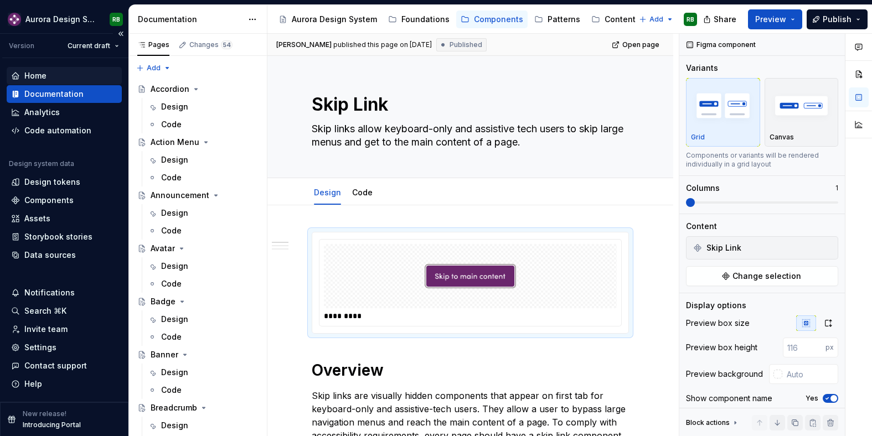
click at [35, 78] on div "Home" at bounding box center [35, 75] width 22 height 11
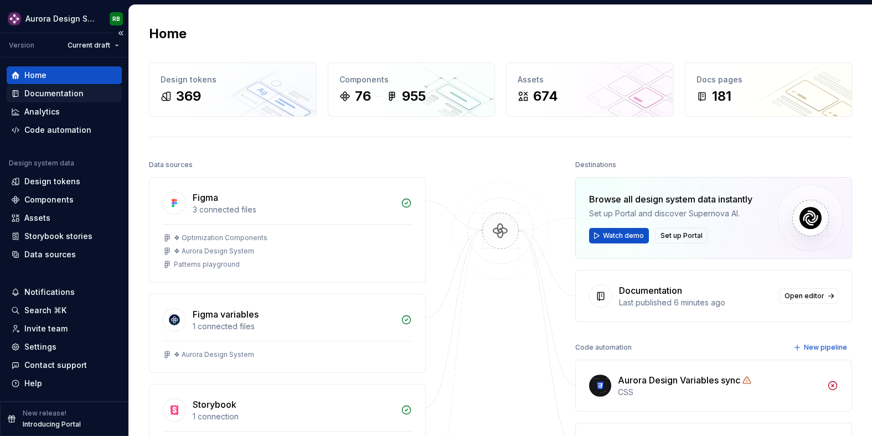
click at [49, 95] on div "Documentation" at bounding box center [53, 93] width 59 height 11
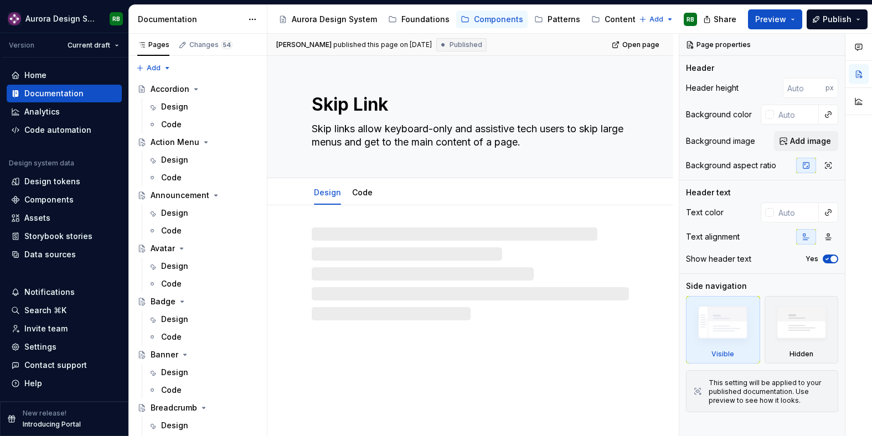
type textarea "*"
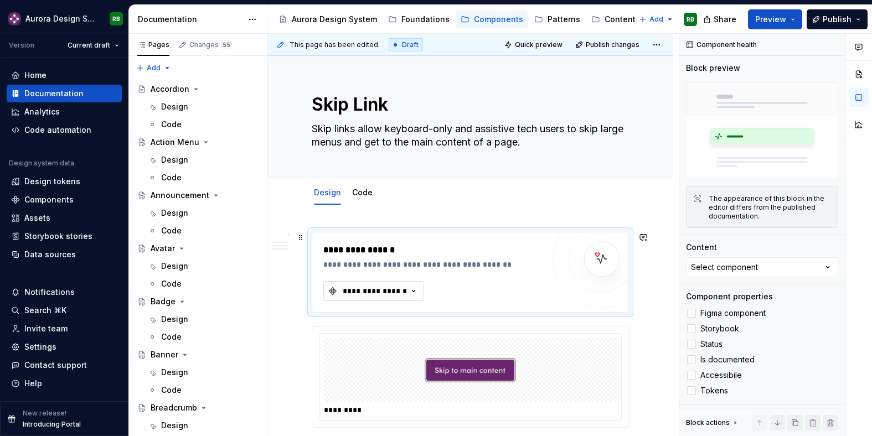
click at [347, 288] on div "**********" at bounding box center [374, 291] width 66 height 11
type input "skip"
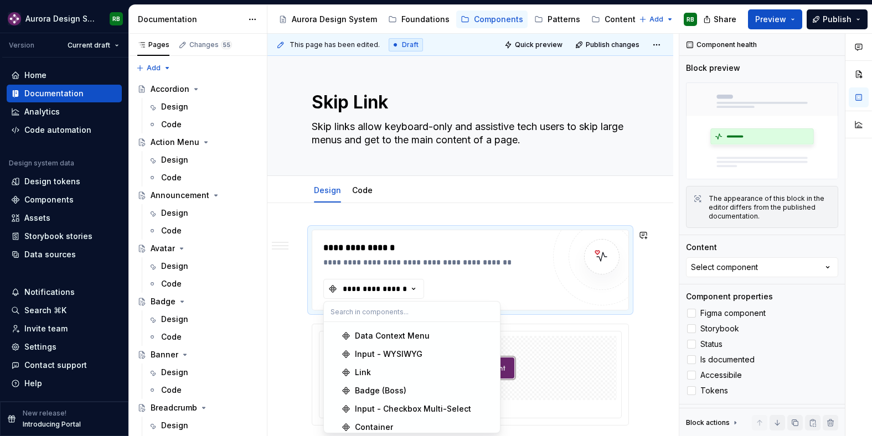
scroll to position [1281, 0]
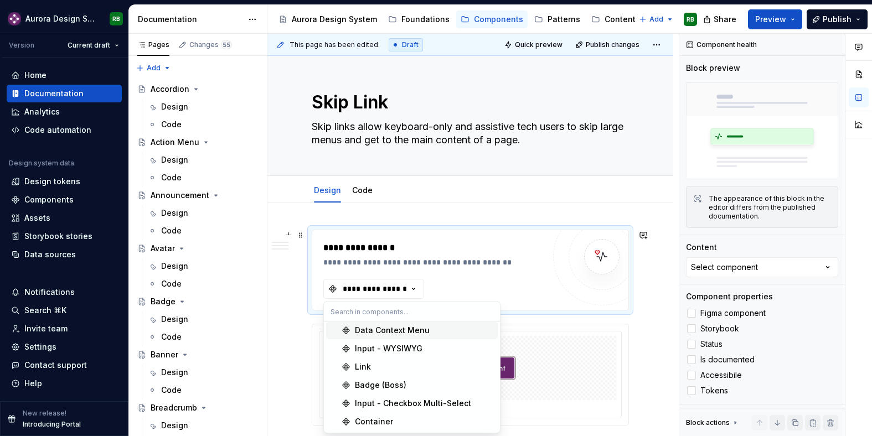
click at [516, 257] on div "**********" at bounding box center [436, 262] width 226 height 11
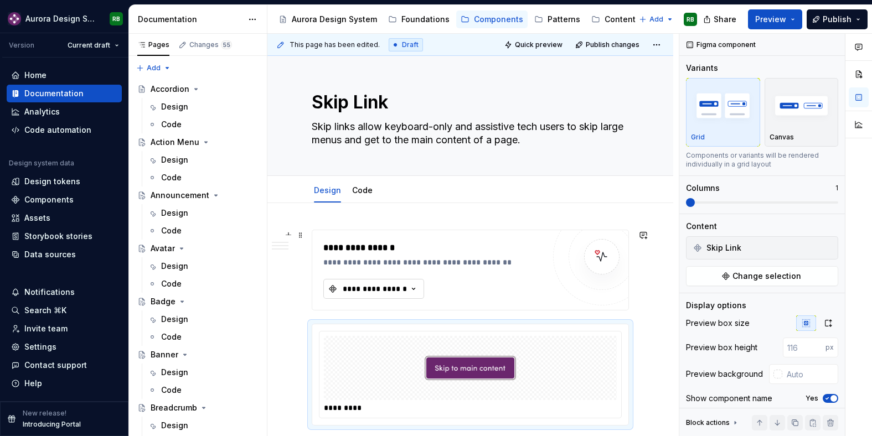
click at [327, 294] on button "**********" at bounding box center [373, 289] width 101 height 20
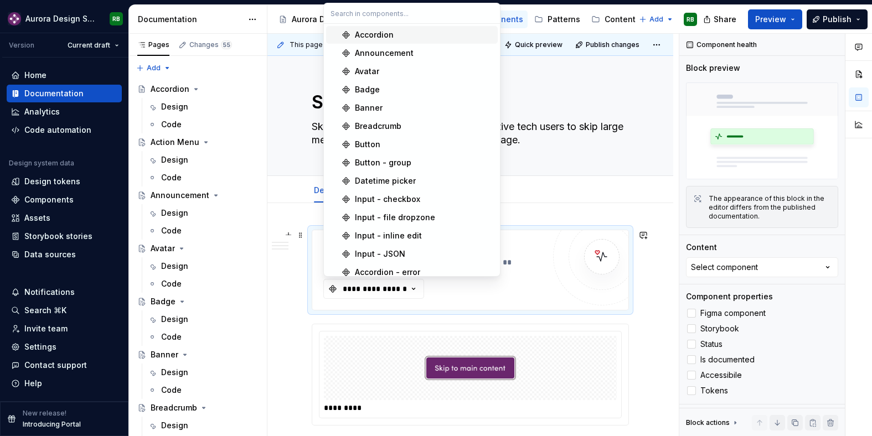
click at [427, 302] on div "**********" at bounding box center [470, 270] width 316 height 80
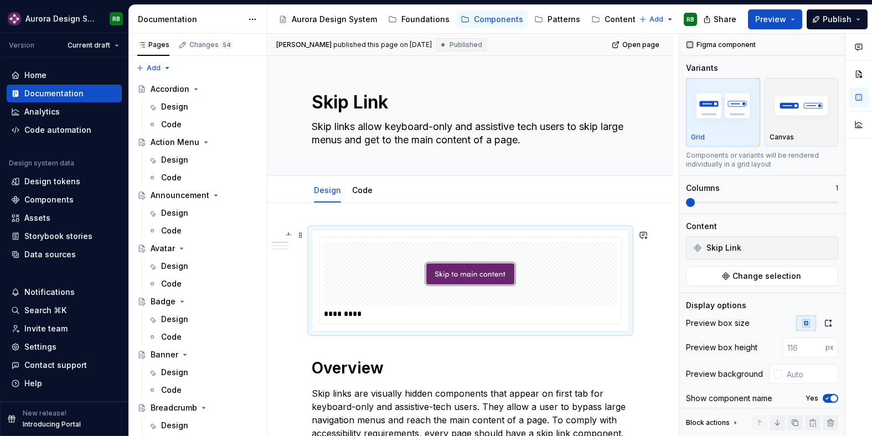
type textarea "*"
